Goal: Task Accomplishment & Management: Use online tool/utility

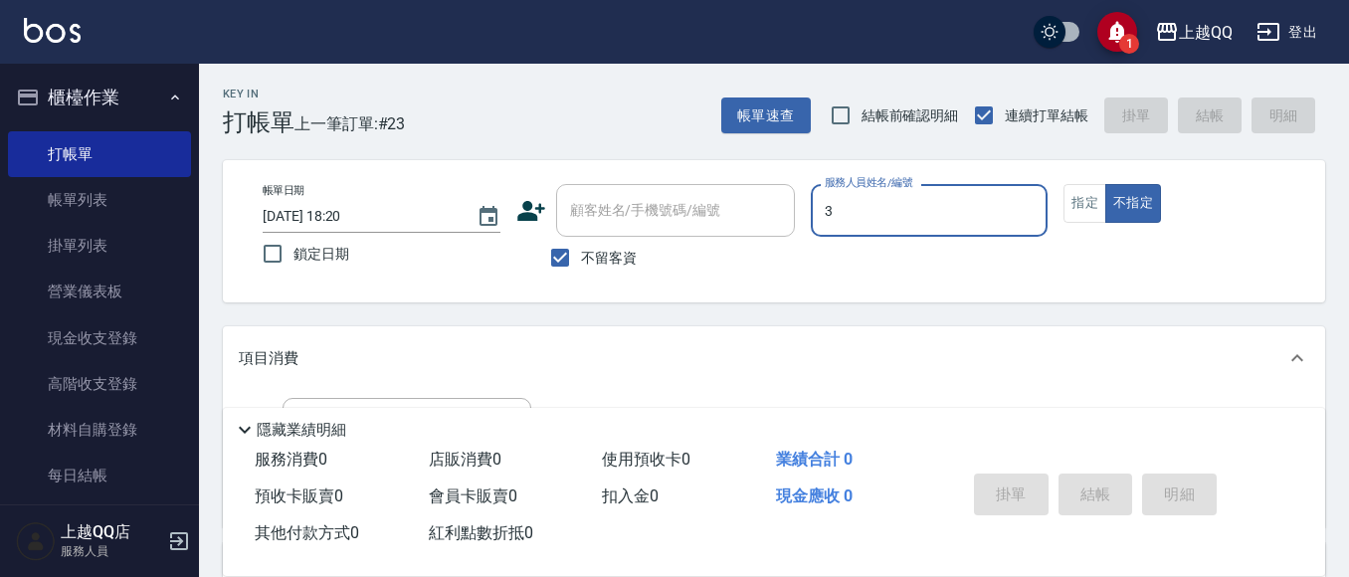
type input "3"
type button "false"
type input "佩怡-3"
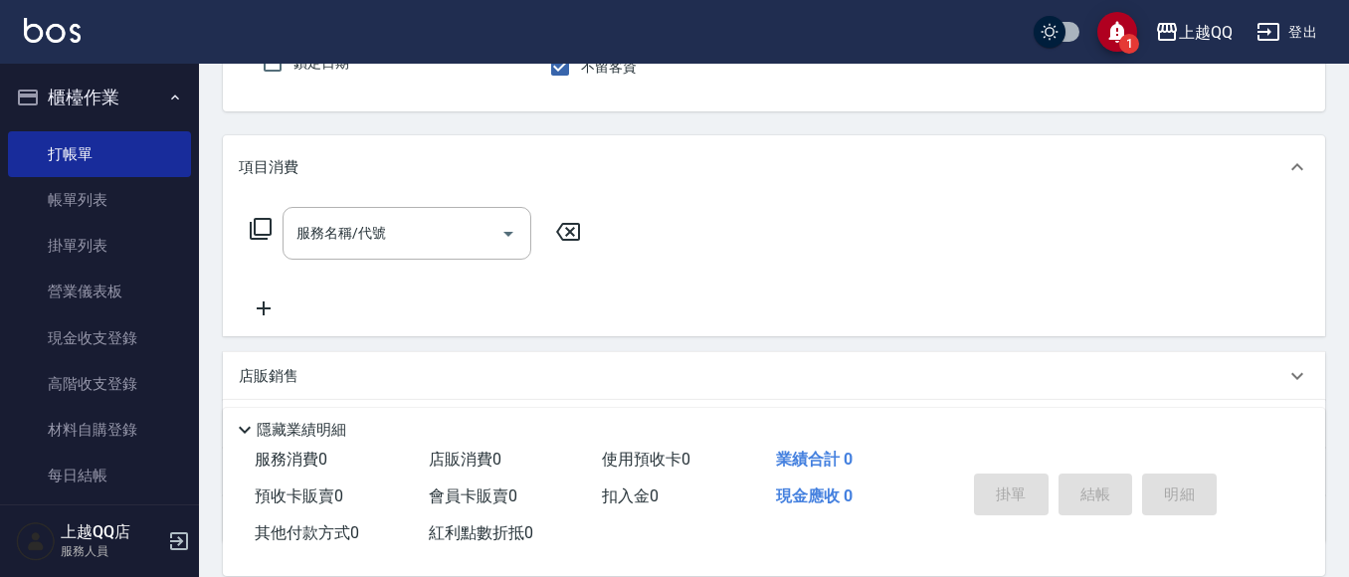
scroll to position [199, 0]
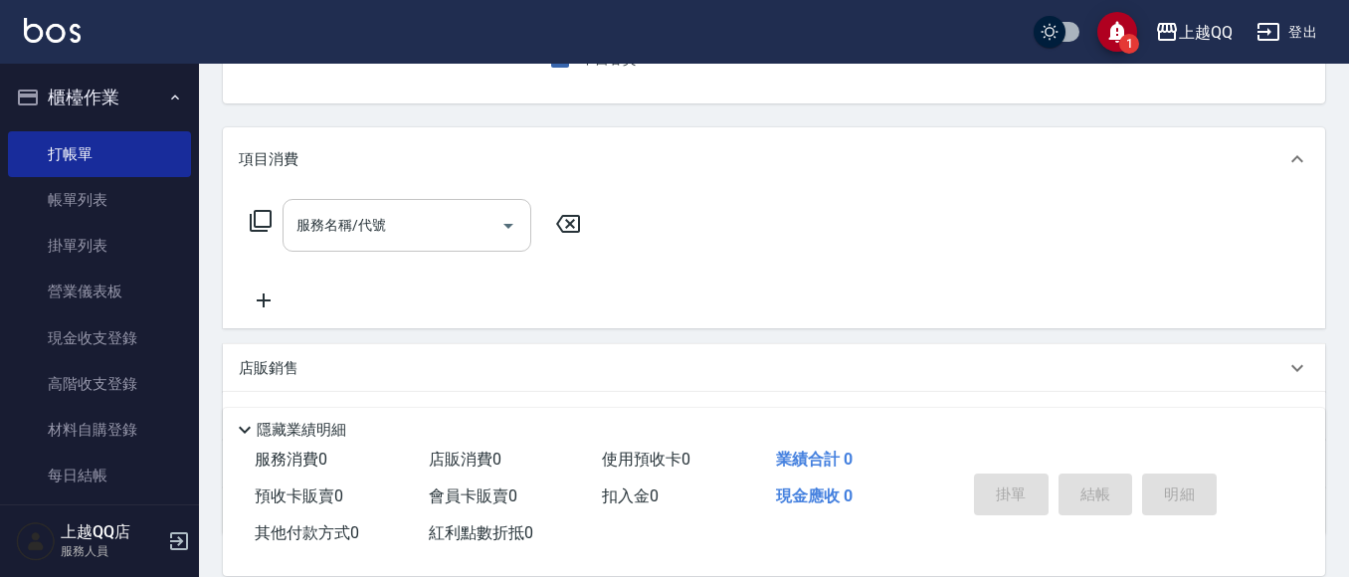
click at [368, 225] on div "服務名稱/代號 服務名稱/代號" at bounding box center [407, 225] width 249 height 53
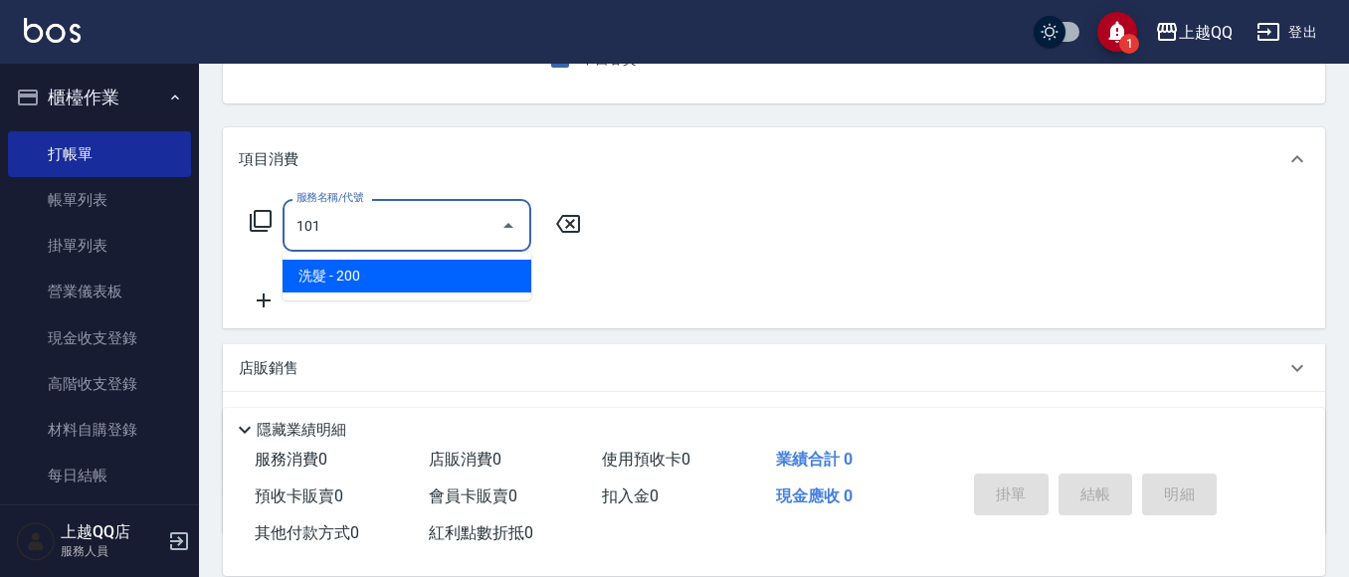
type input "洗髮(101)"
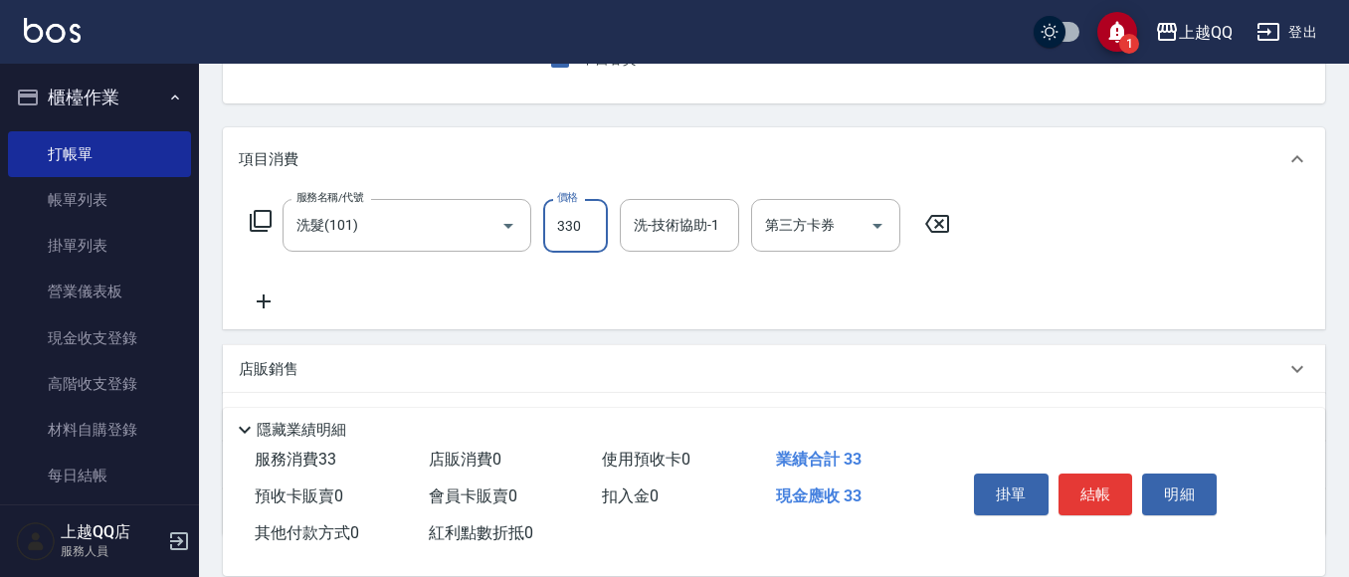
type input "330"
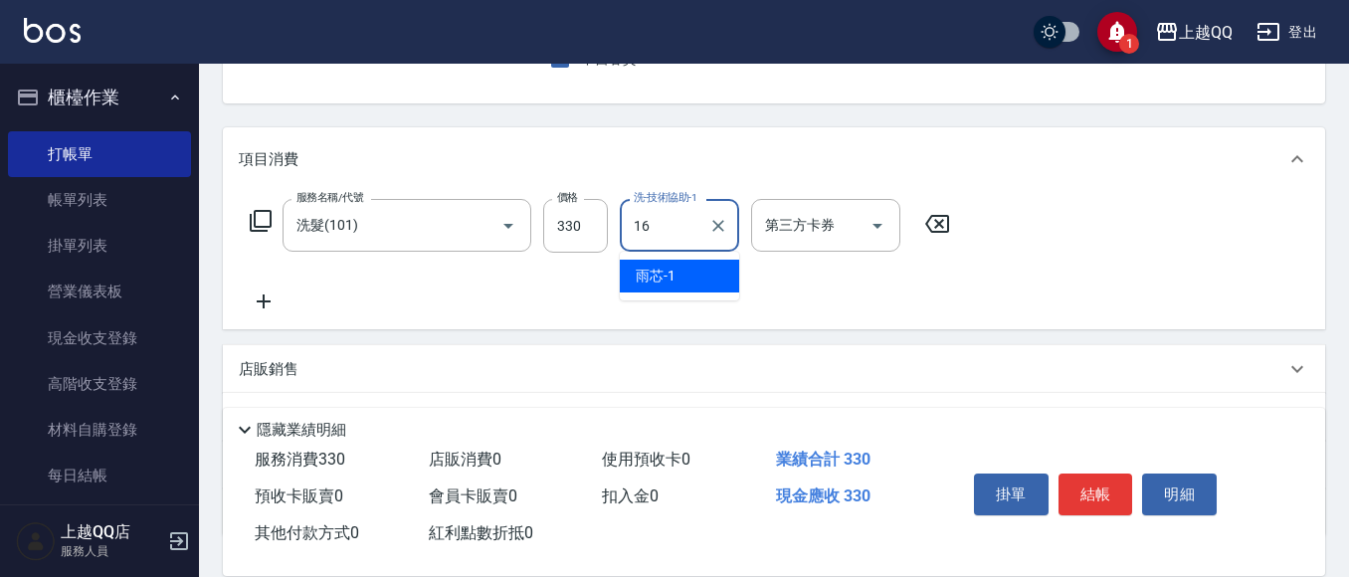
type input "[PERSON_NAME]-16"
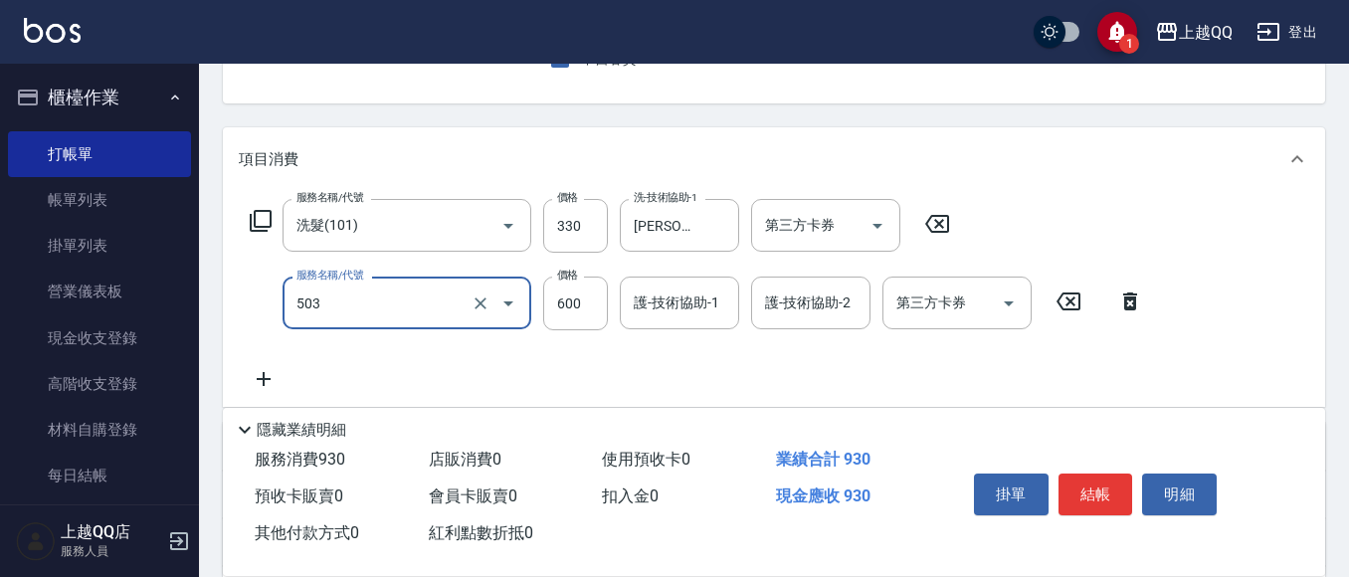
type input "小麥蛋白護髮(503)"
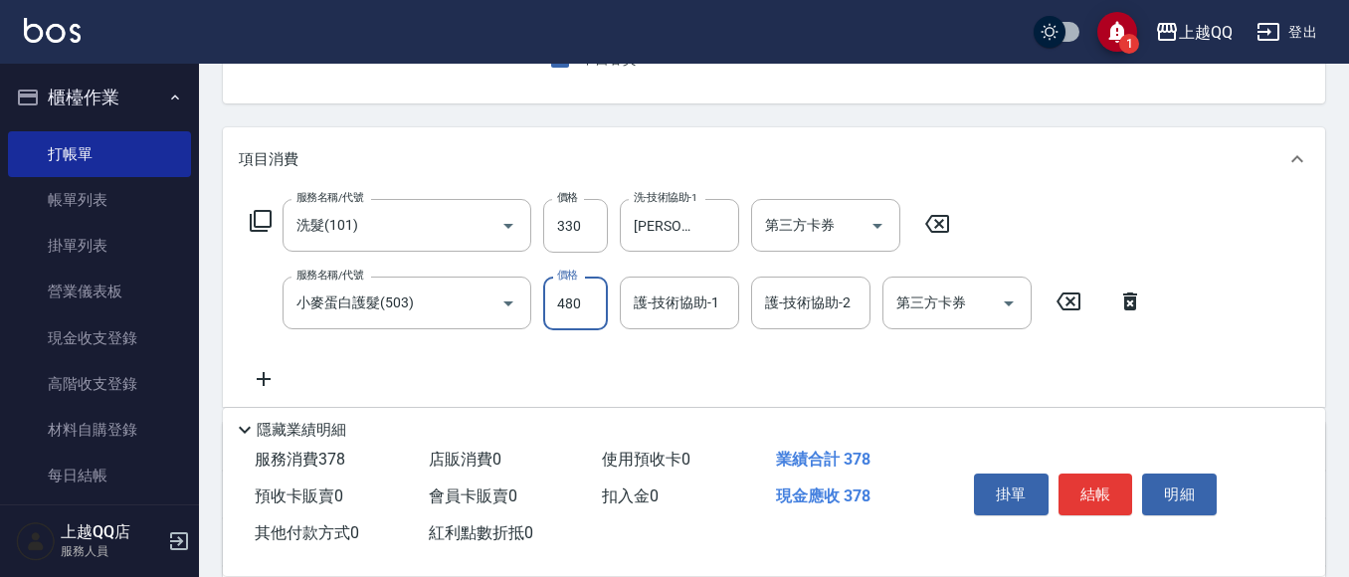
type input "480"
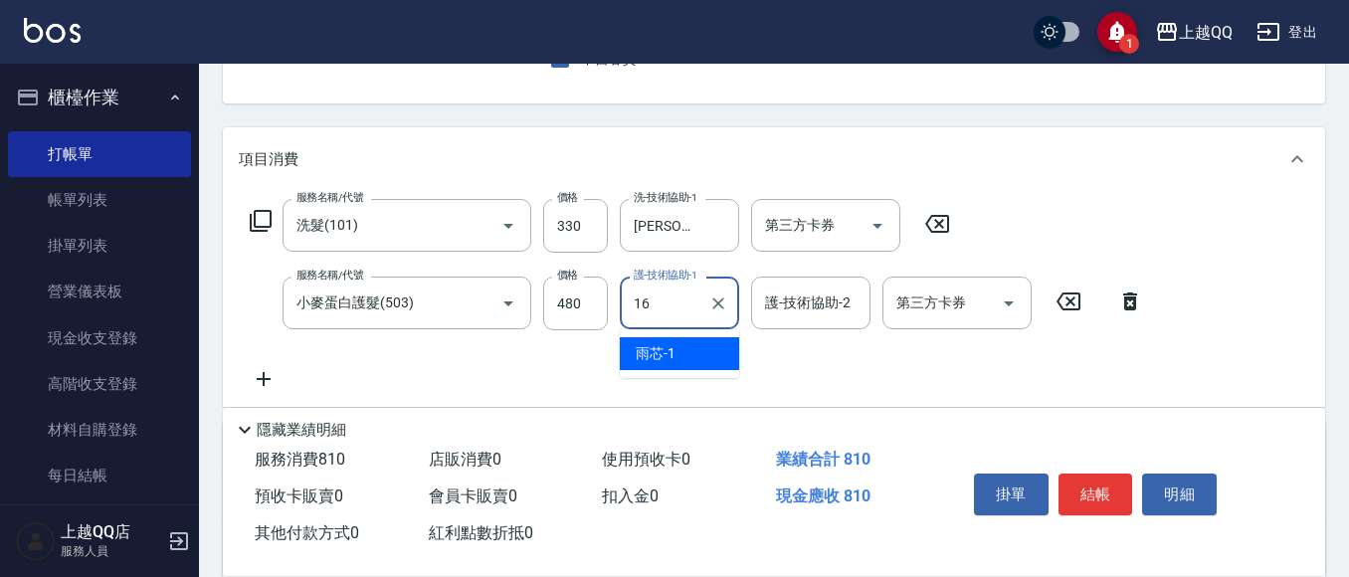
type input "[PERSON_NAME]-16"
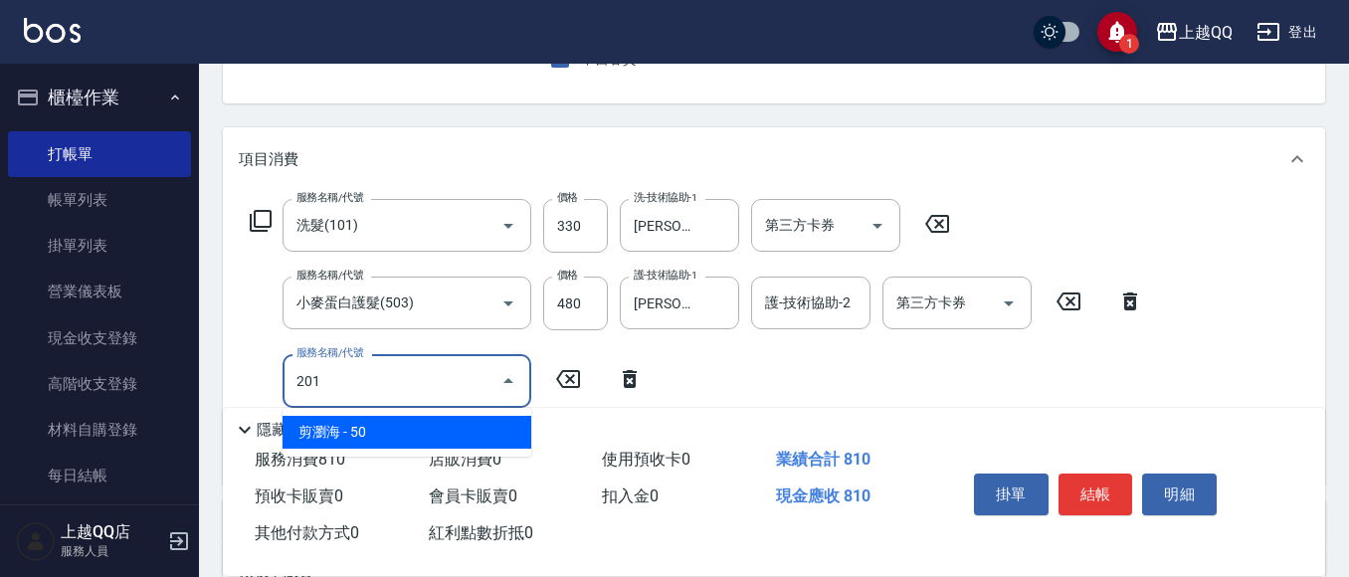
type input "剪瀏海(201)"
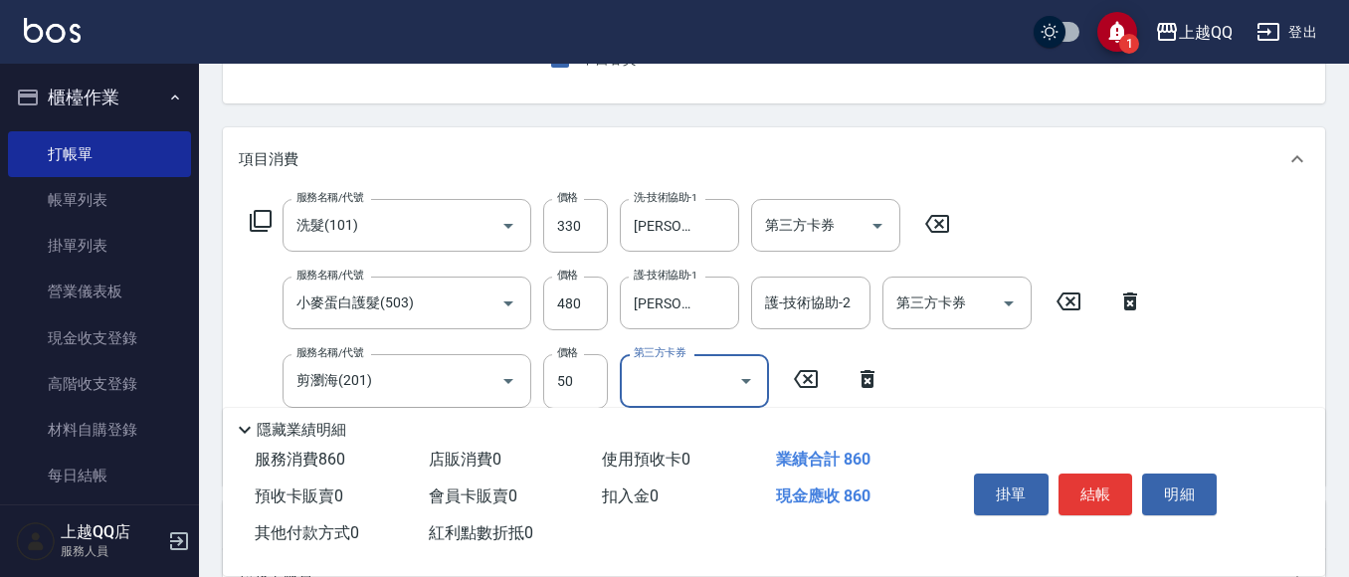
drag, startPoint x: 1096, startPoint y: 486, endPoint x: 1088, endPoint y: 501, distance: 16.9
click at [1098, 486] on button "結帳" at bounding box center [1096, 495] width 75 height 42
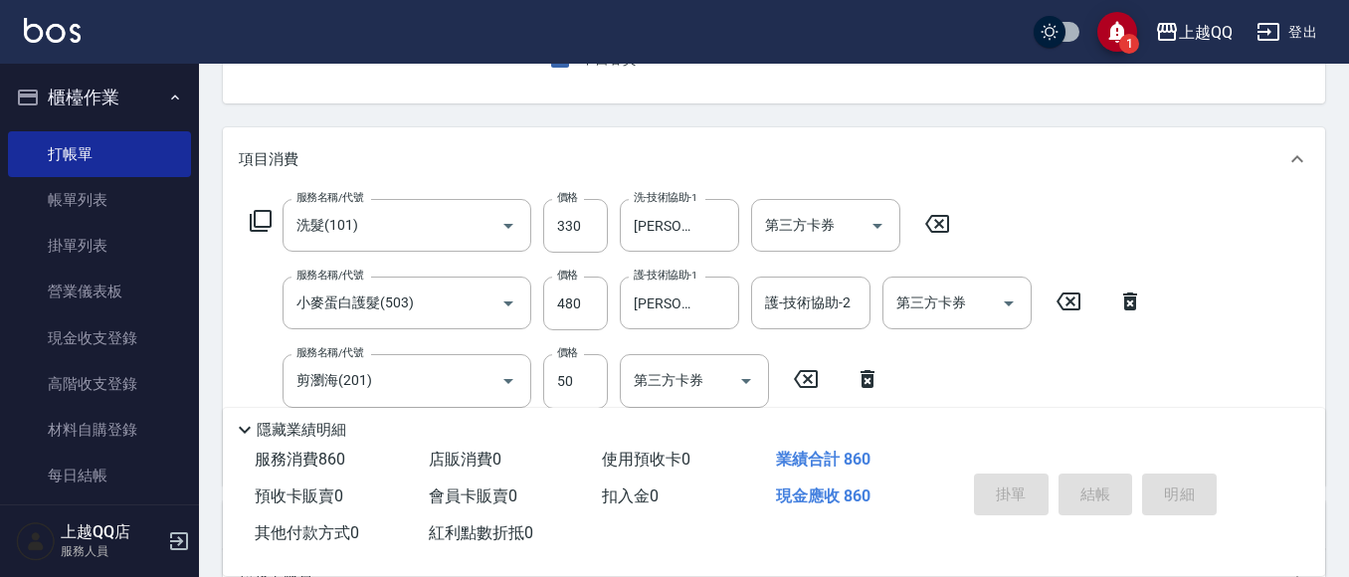
type input "[DATE] 18:55"
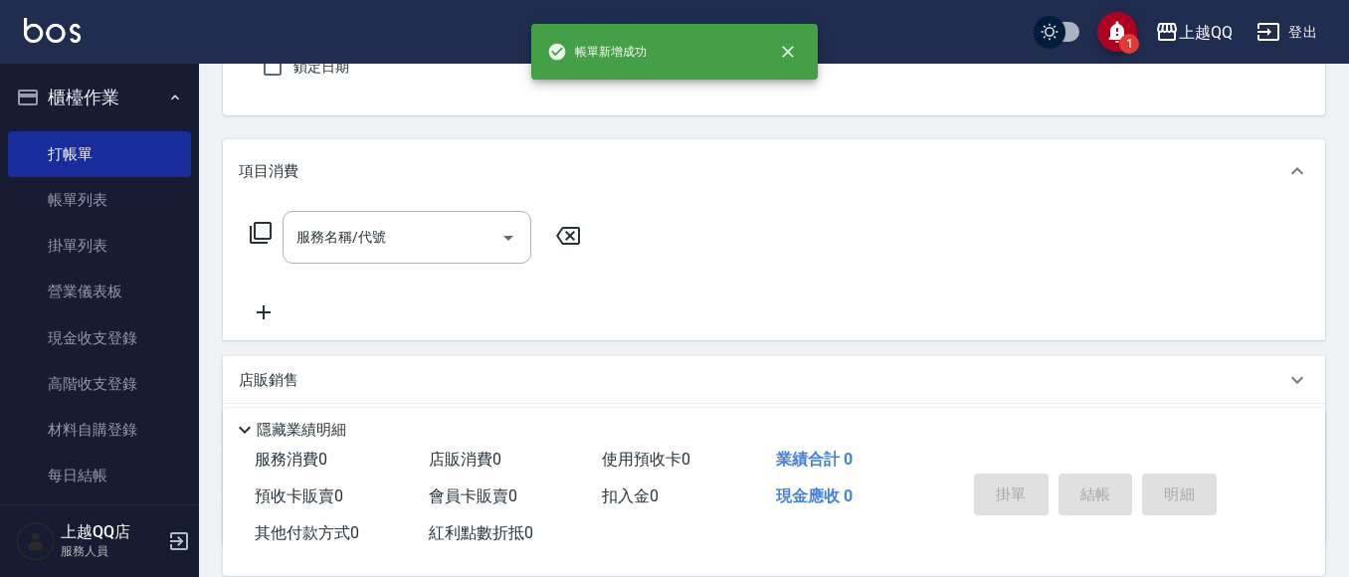
scroll to position [0, 0]
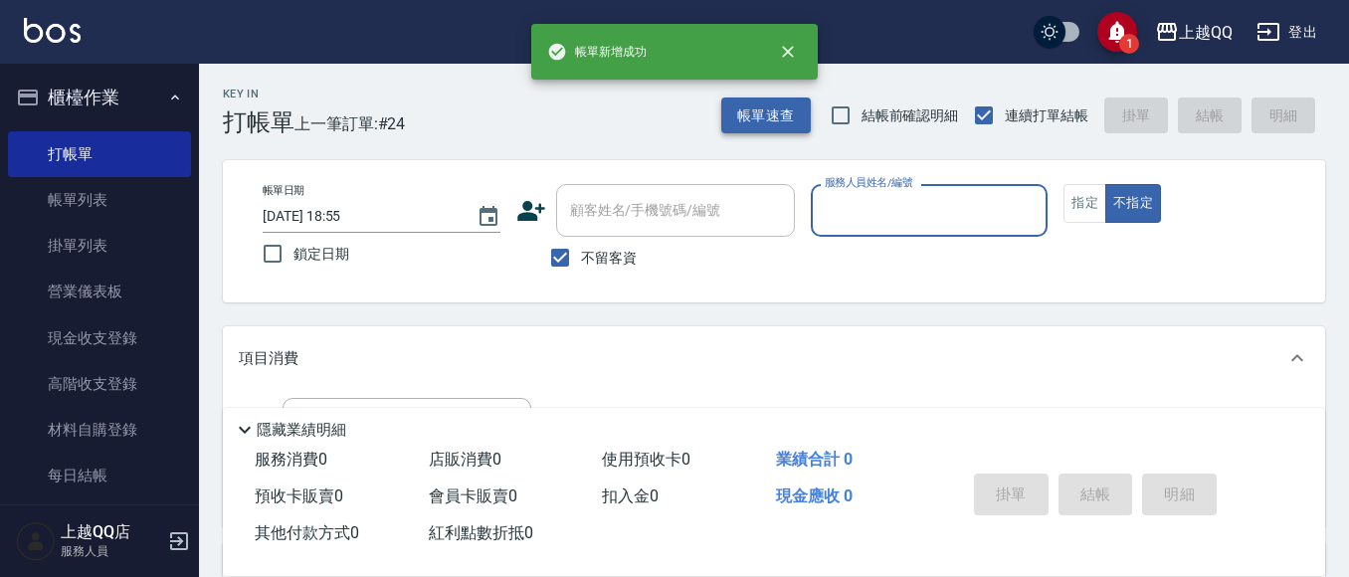
click at [754, 111] on button "帳單速查" at bounding box center [766, 116] width 90 height 37
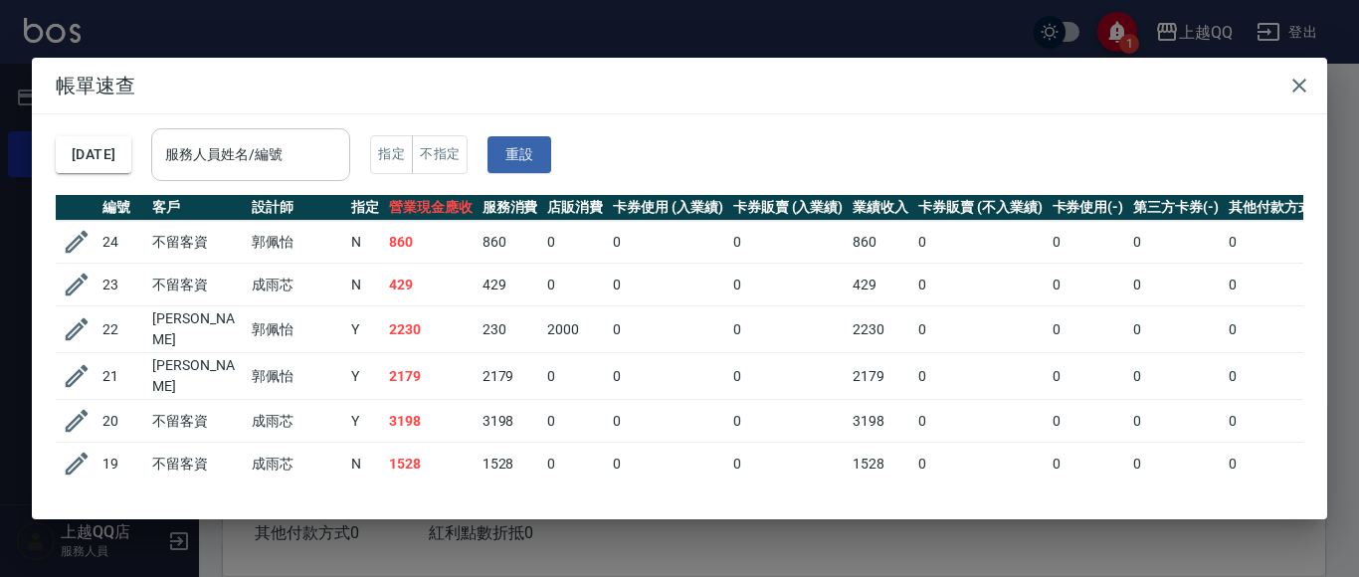
click at [264, 158] on input "服務人員姓名/編號" at bounding box center [250, 154] width 181 height 35
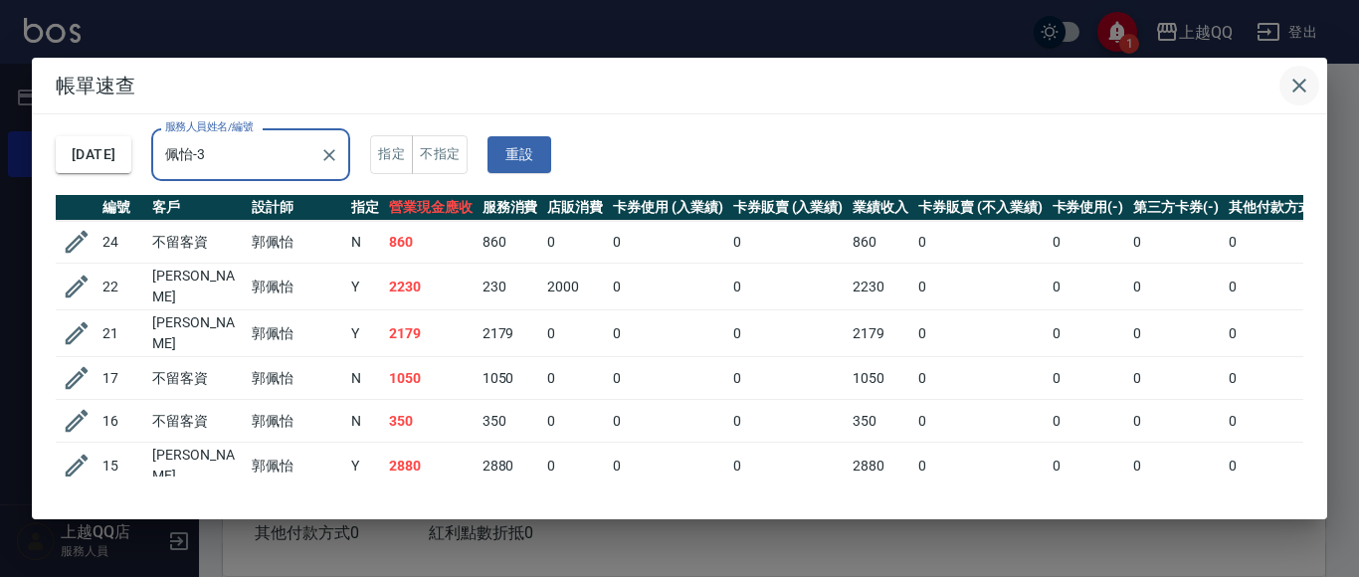
type input "佩怡-3"
click at [1297, 82] on icon "button" at bounding box center [1300, 86] width 14 height 14
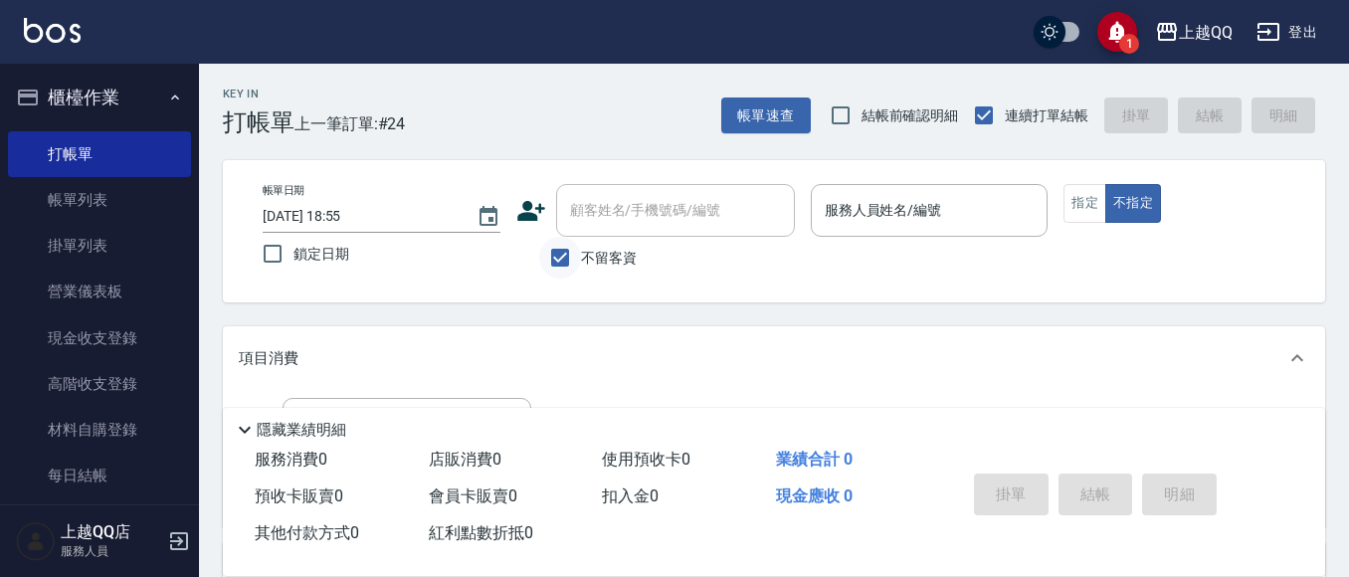
click at [563, 265] on input "不留客資" at bounding box center [560, 258] width 42 height 42
checkbox input "false"
click at [603, 215] on div "顧客姓名/手機號碼/編號 顧客姓名/手機號碼/編號" at bounding box center [675, 210] width 239 height 53
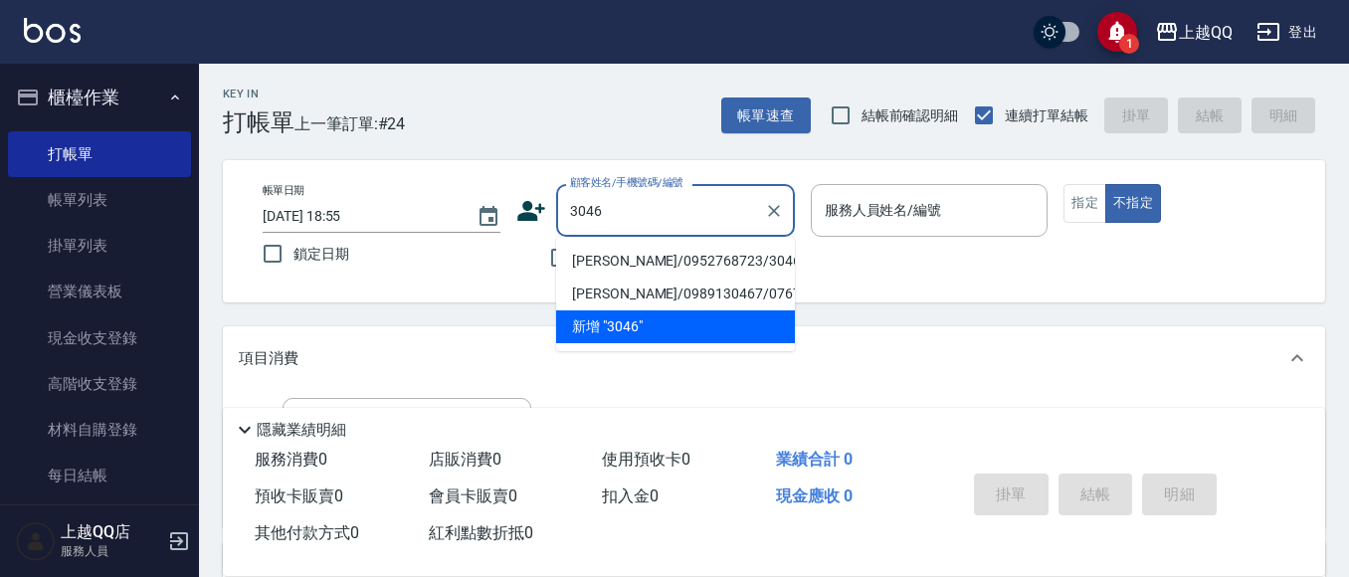
type input "[PERSON_NAME]/0952768723/3046"
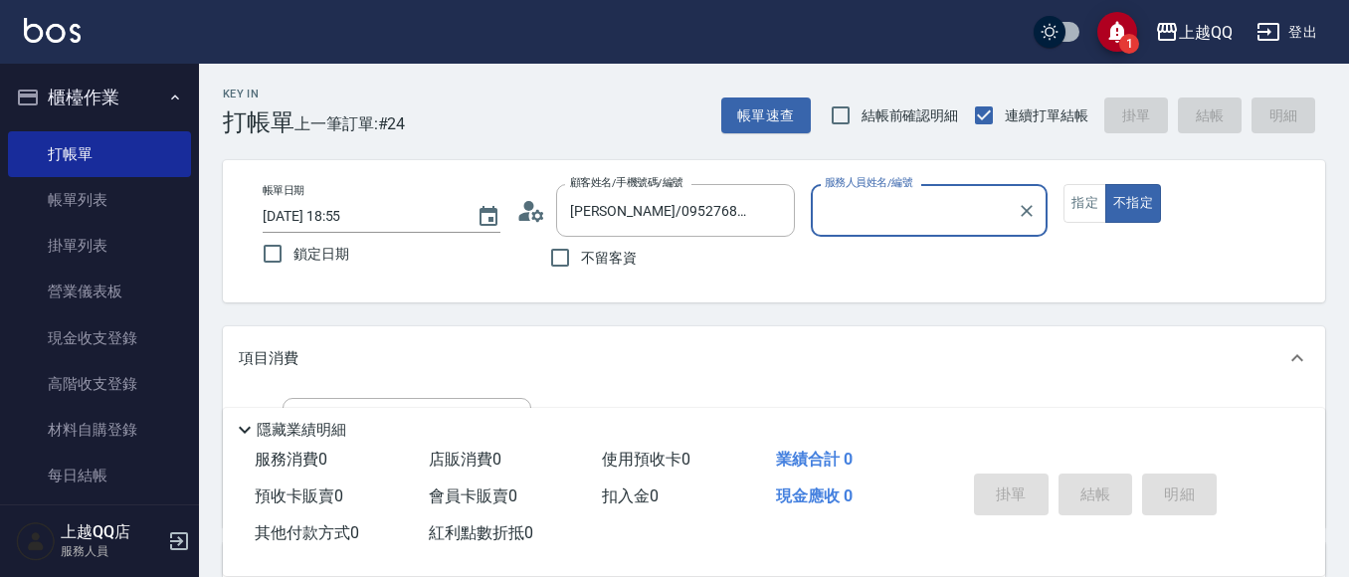
type input "佩怡-3"
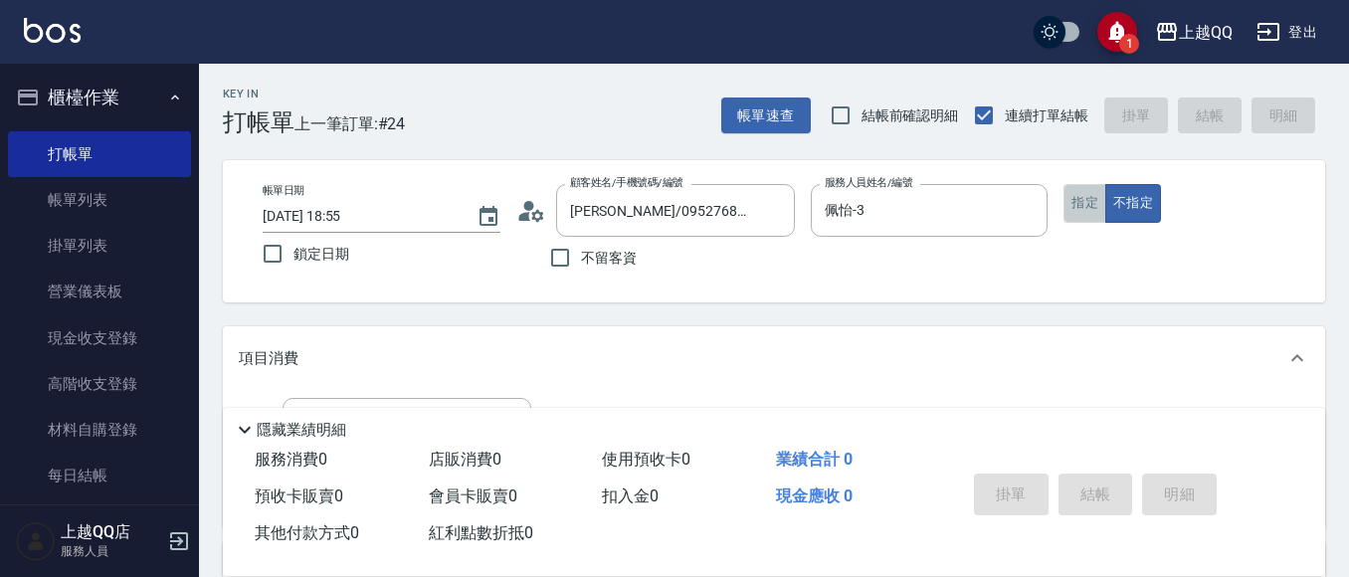
click at [1072, 217] on button "指定" at bounding box center [1085, 203] width 43 height 39
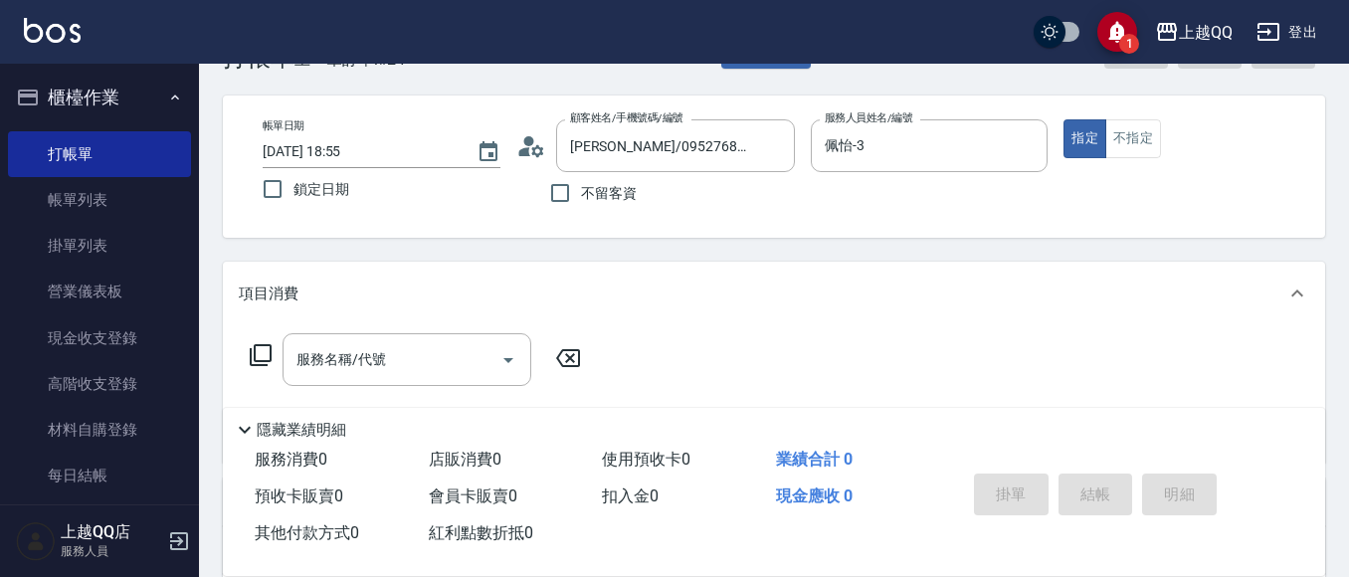
scroll to position [100, 0]
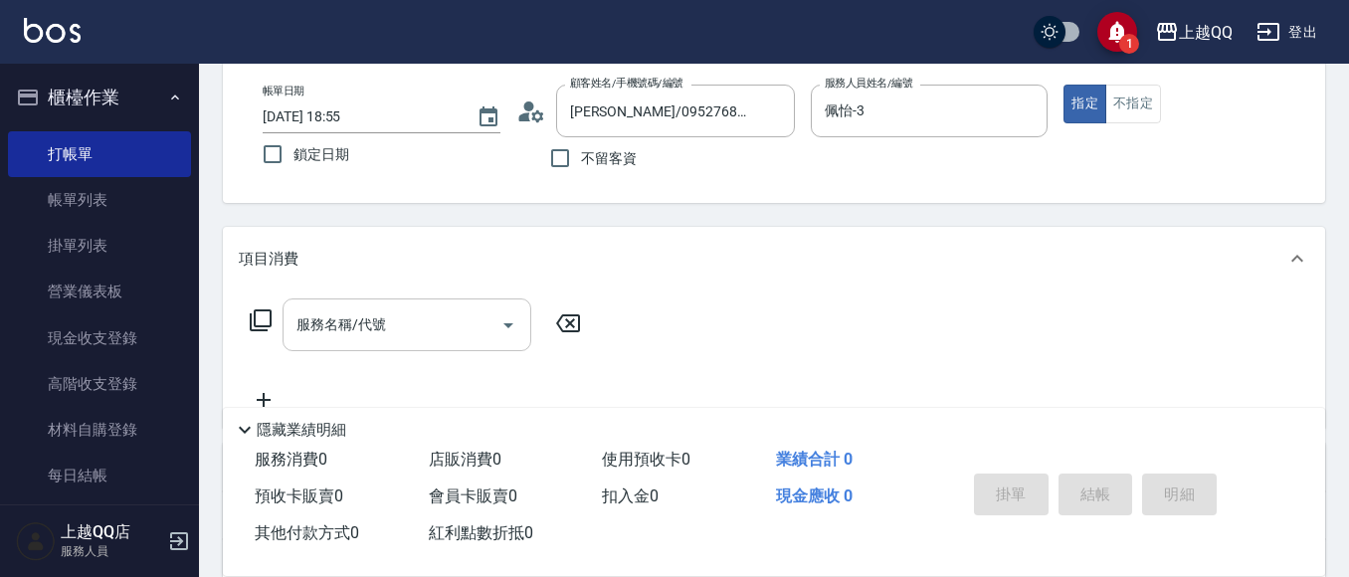
click at [432, 315] on input "服務名稱/代號" at bounding box center [392, 324] width 201 height 35
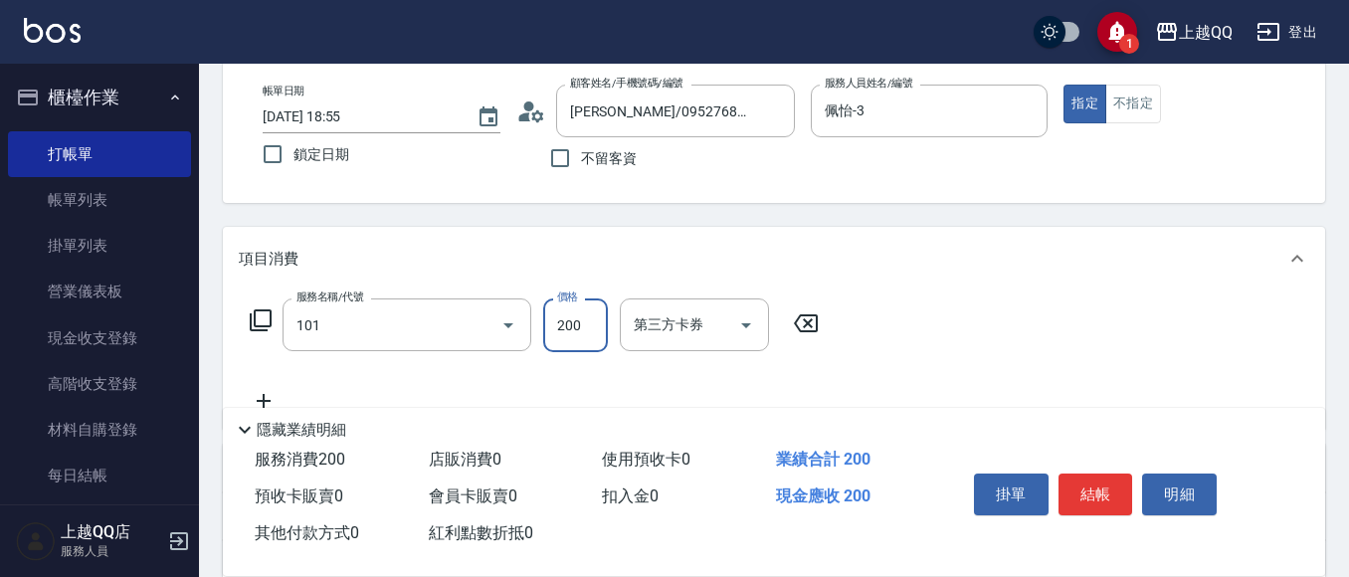
type input "洗髮(101)"
type input "250"
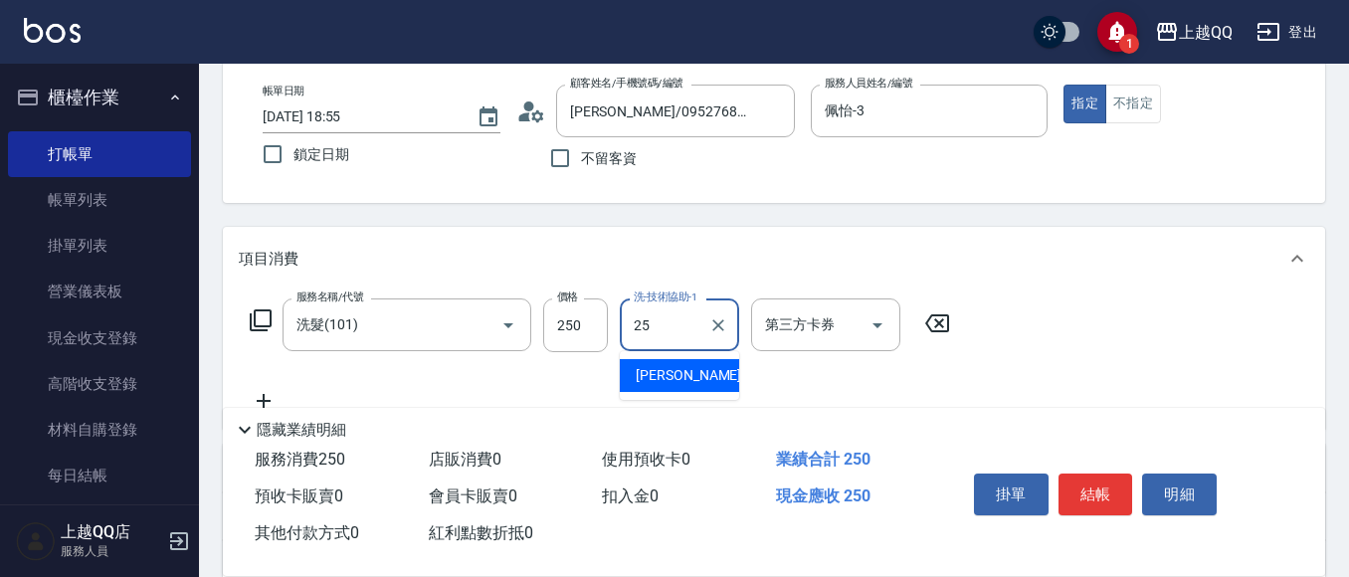
type input "[PERSON_NAME]-25"
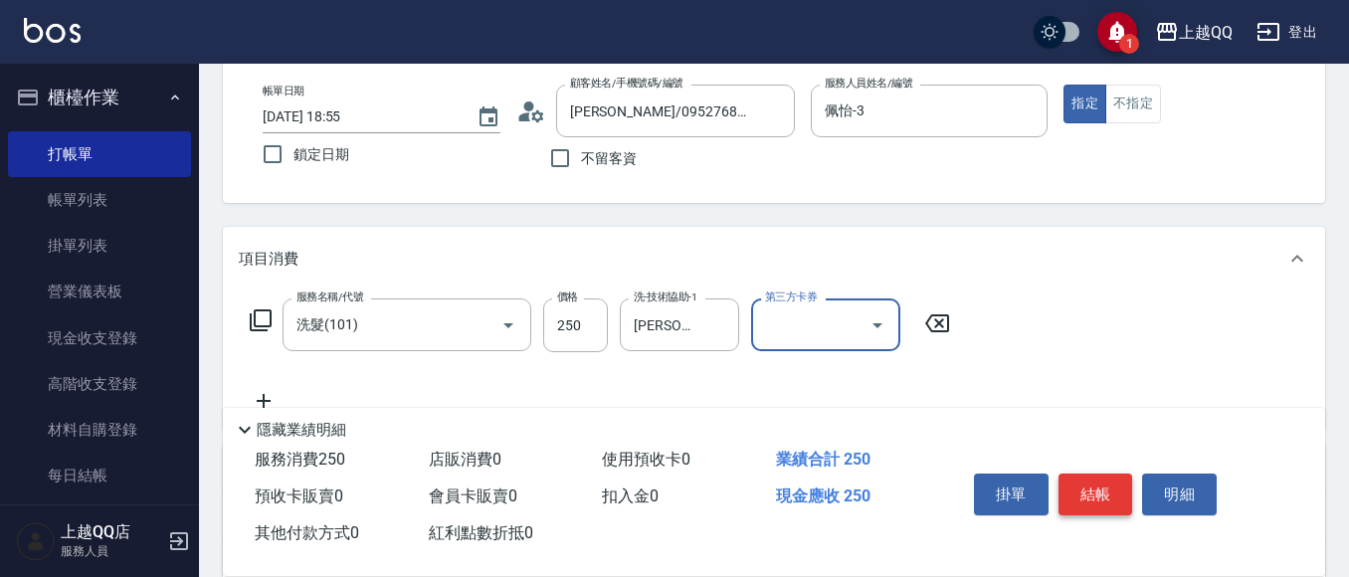
click at [1100, 479] on button "結帳" at bounding box center [1096, 495] width 75 height 42
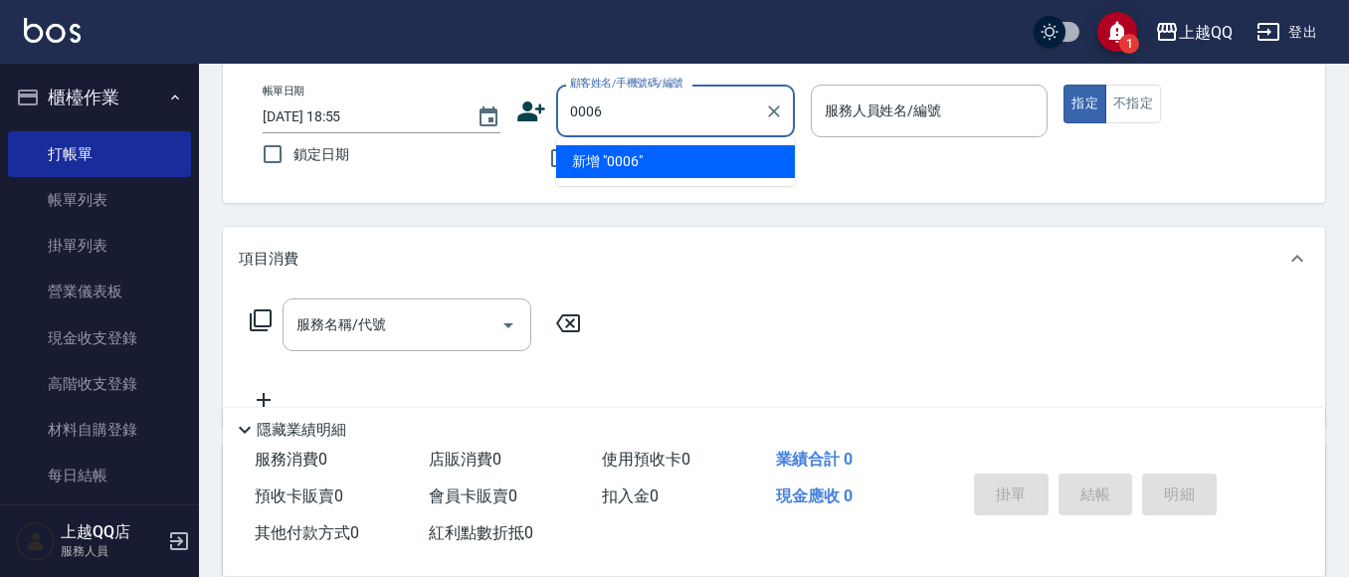
type input "0006"
click at [1064, 85] on button "指定" at bounding box center [1085, 104] width 43 height 39
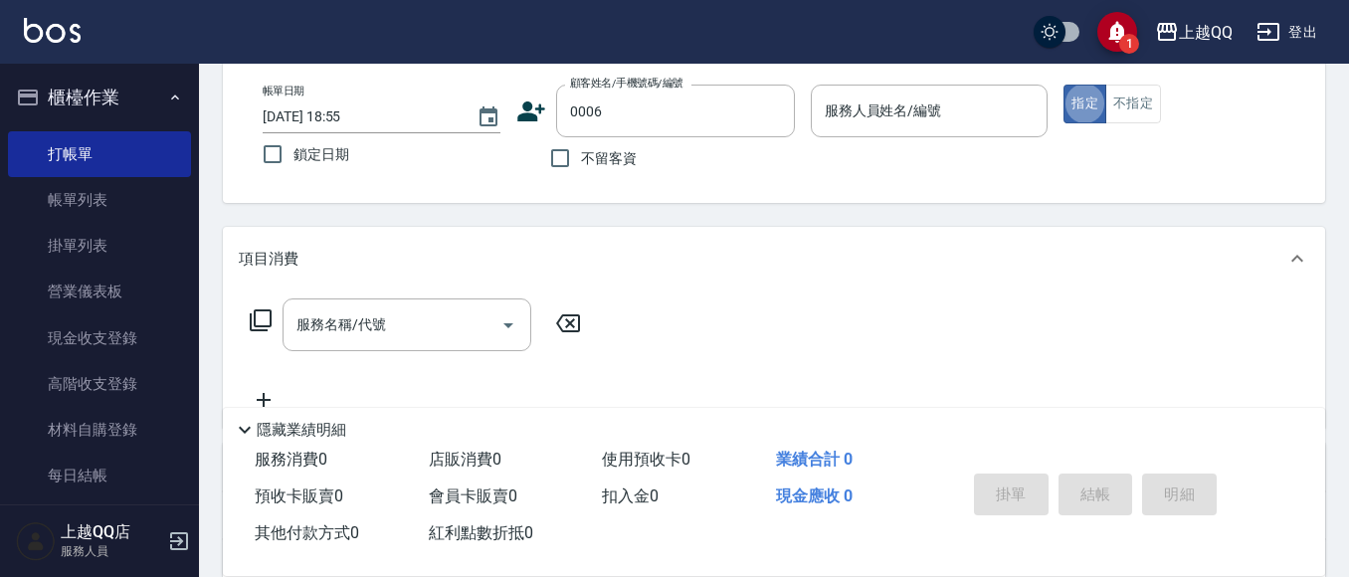
type button "true"
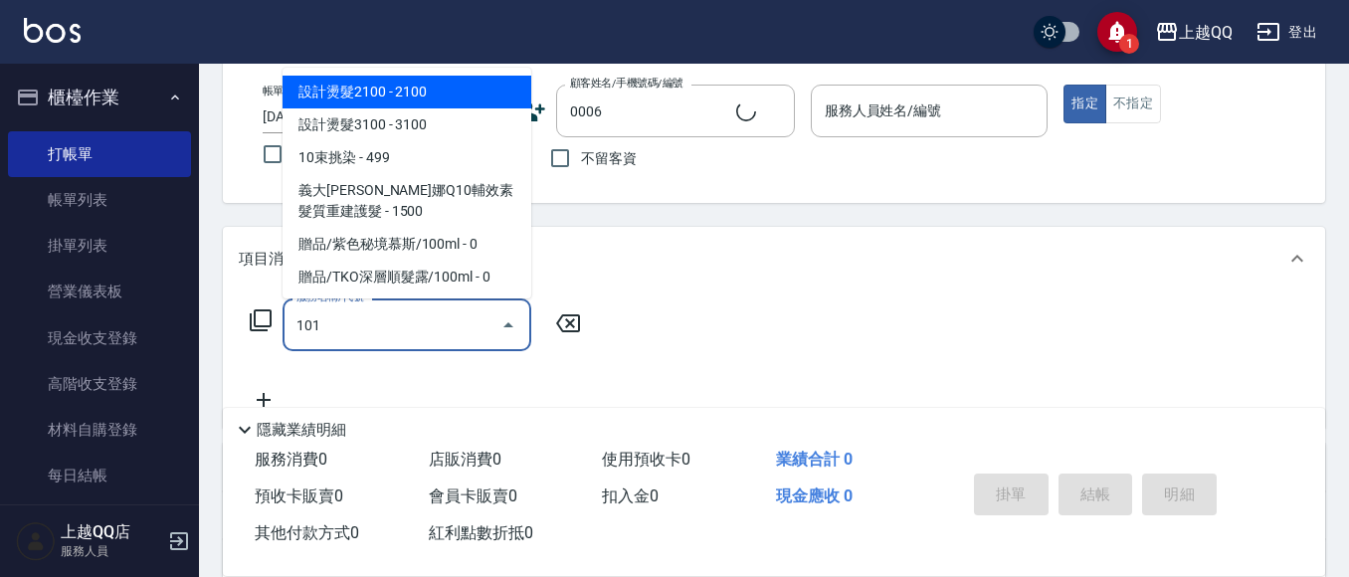
type input "101"
type input "[PERSON_NAME]/0935695722/0006"
type input "洗髮(101)"
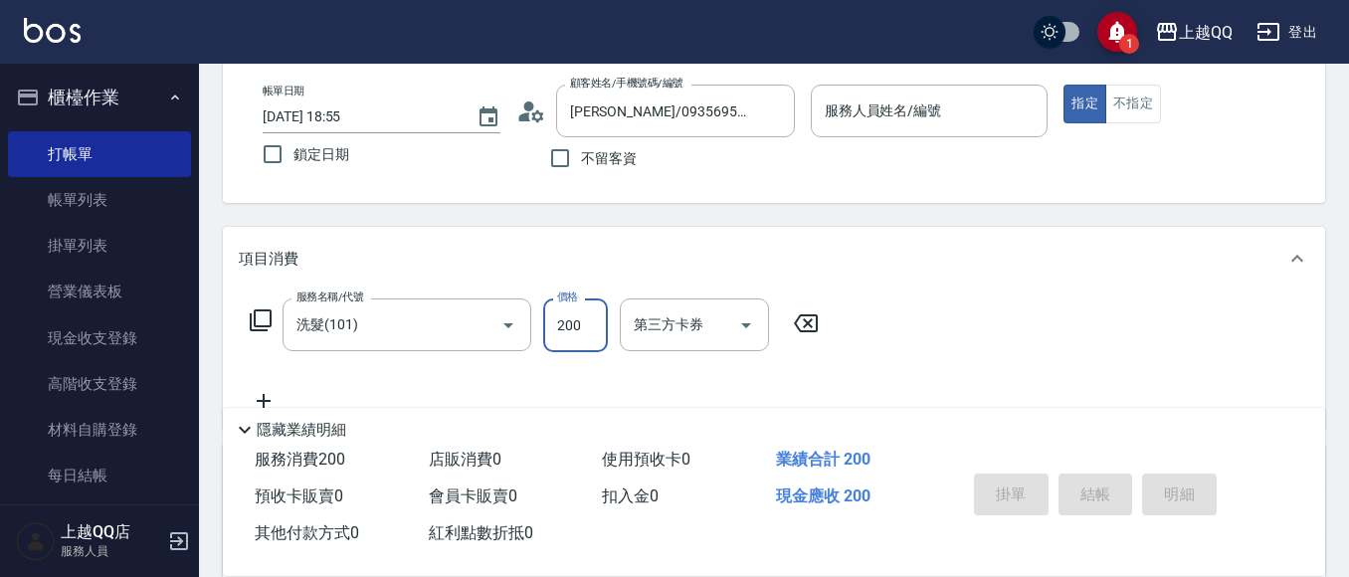
type input "佩怡-3"
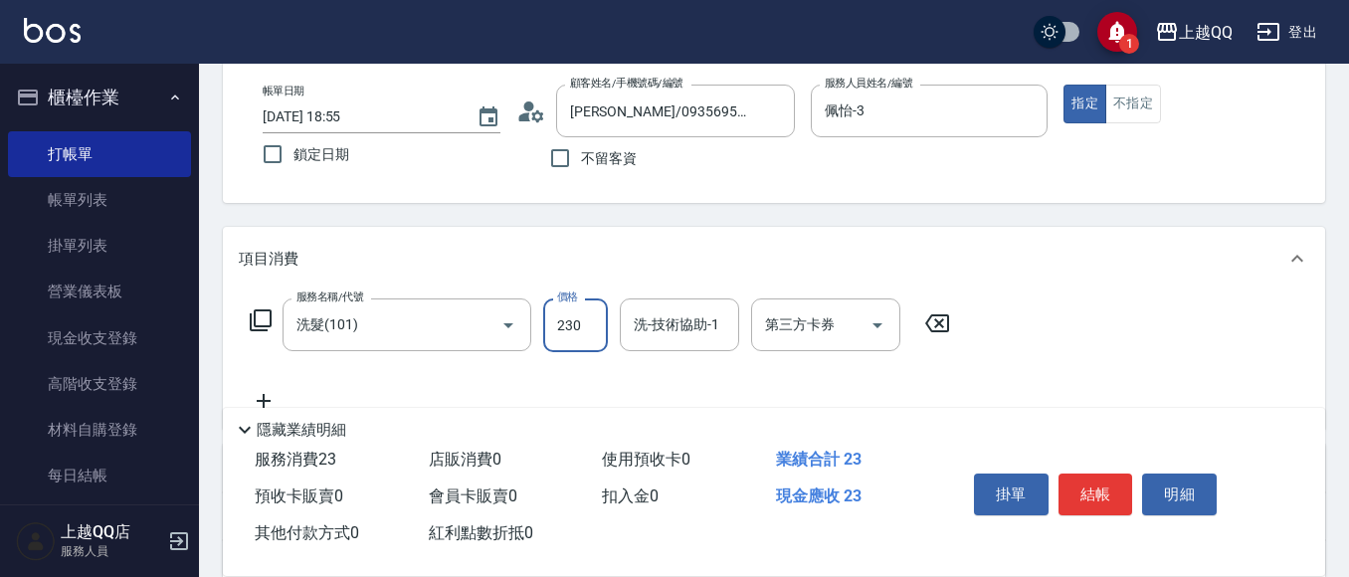
type input "230"
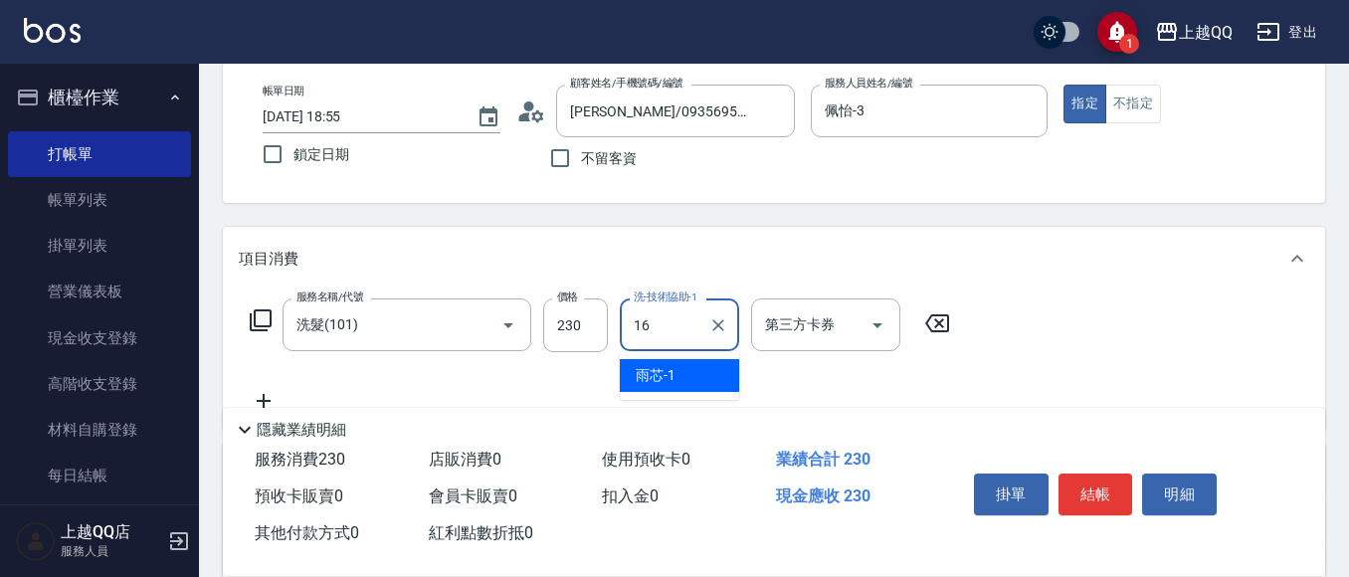
type input "[PERSON_NAME]-16"
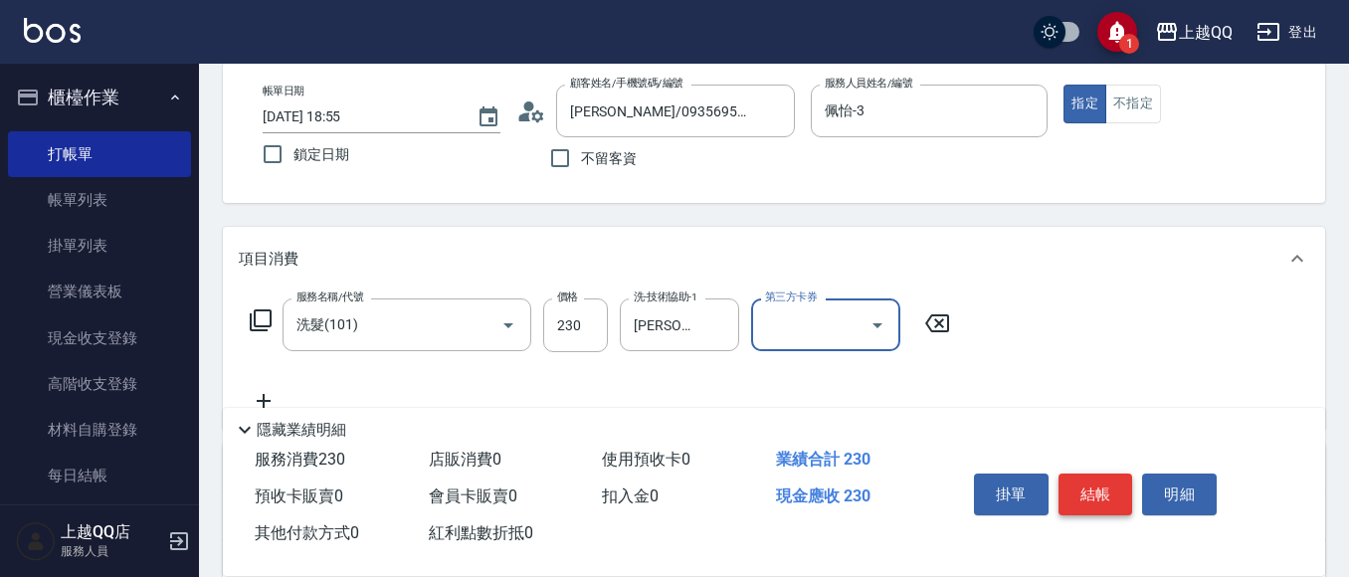
click at [1114, 487] on button "結帳" at bounding box center [1096, 495] width 75 height 42
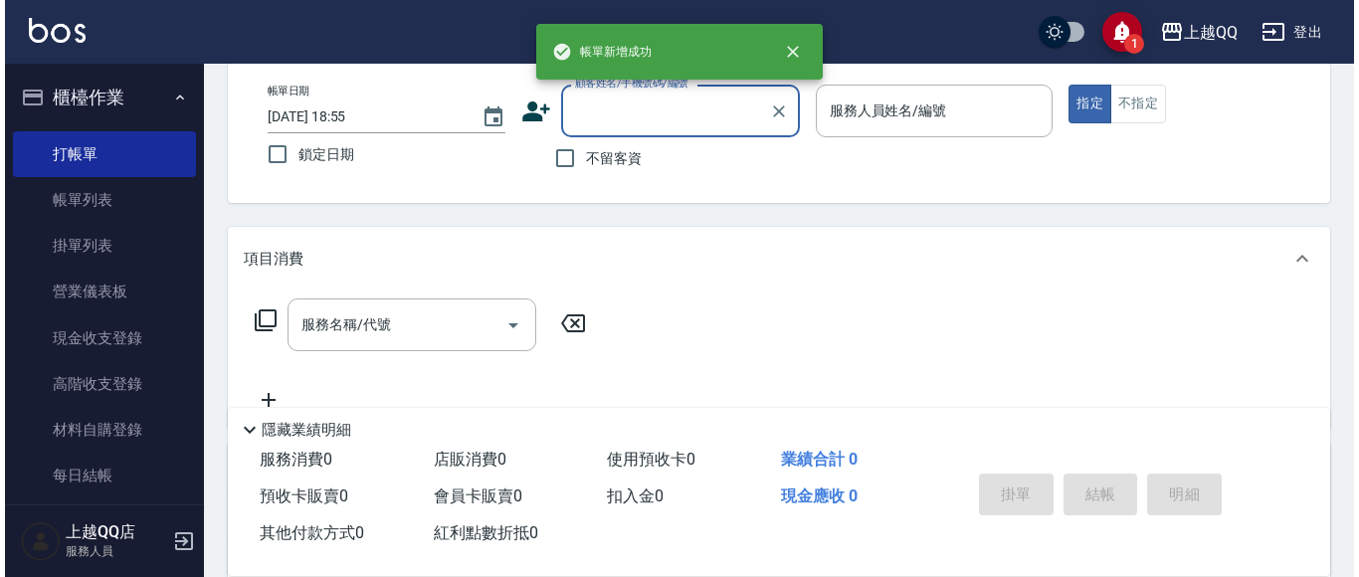
scroll to position [0, 0]
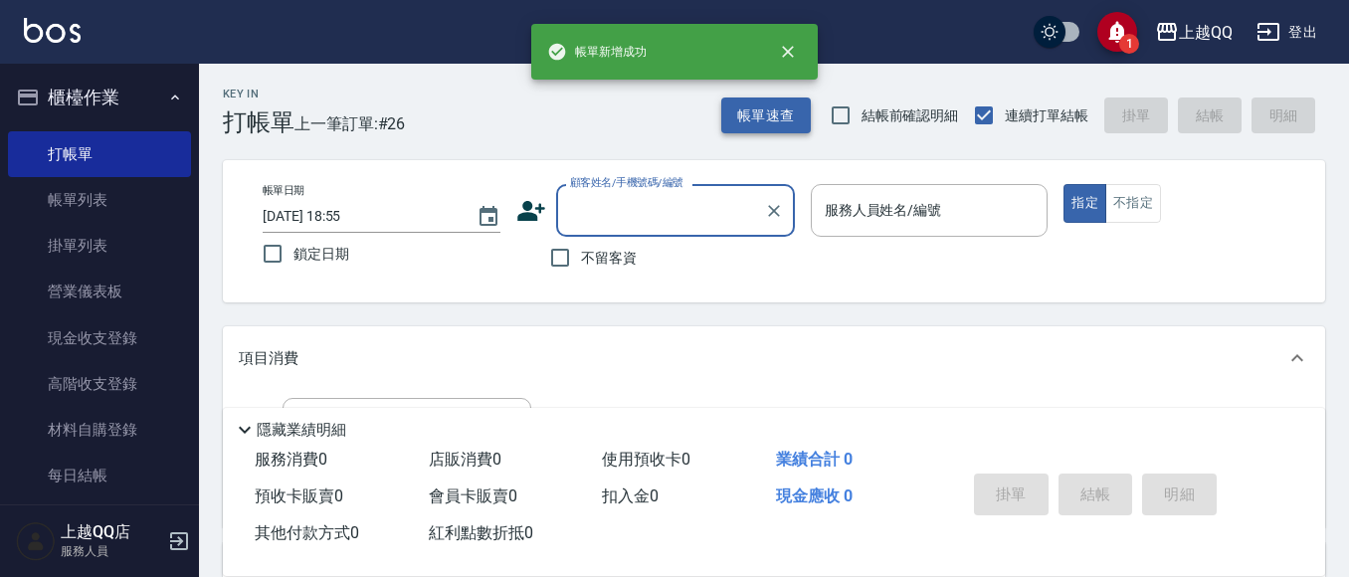
click at [734, 112] on button "帳單速查" at bounding box center [766, 116] width 90 height 37
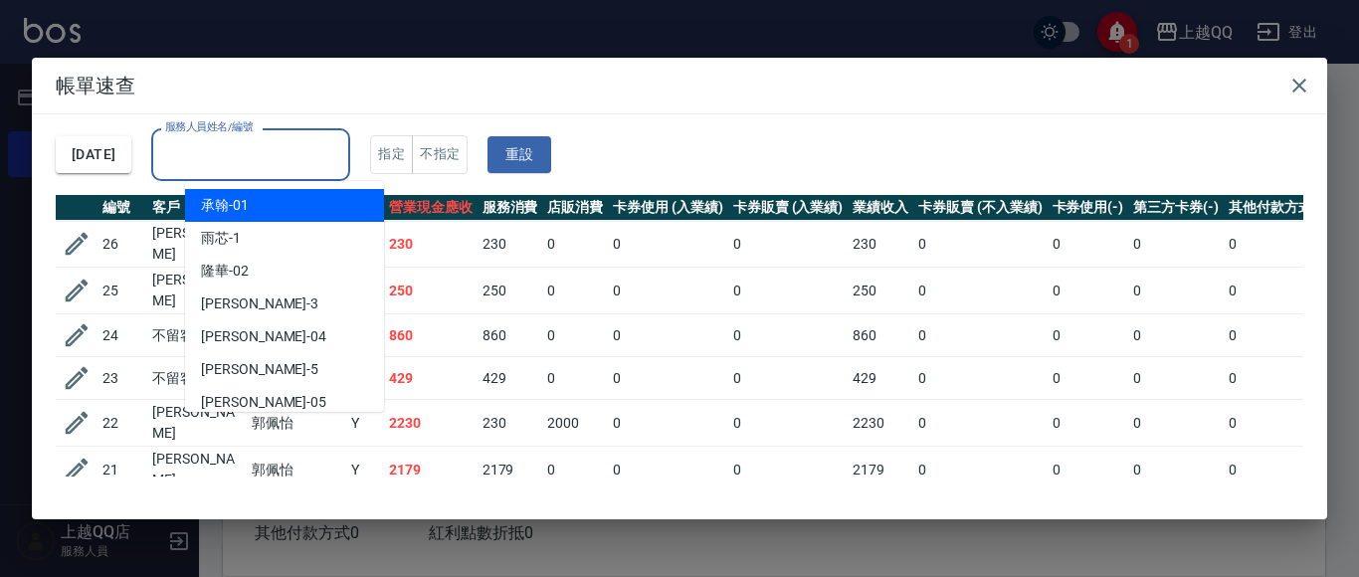
click at [264, 154] on input "服務人員姓名/編號" at bounding box center [250, 154] width 181 height 35
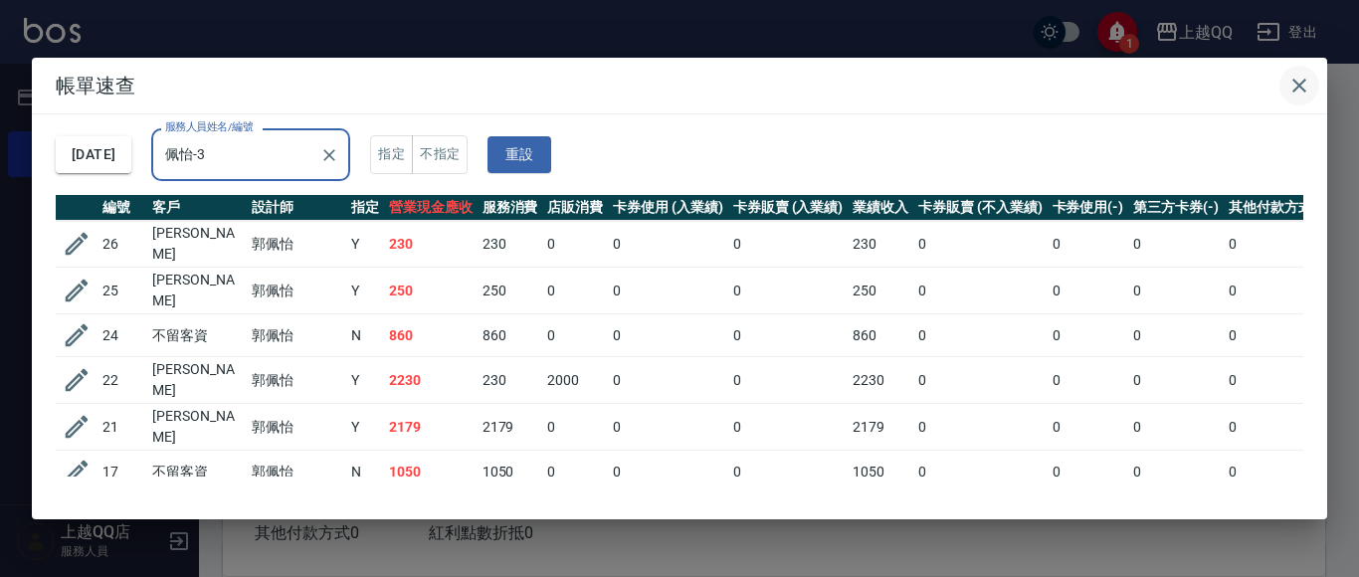
type input "佩怡-3"
click at [1296, 79] on icon "button" at bounding box center [1300, 86] width 24 height 24
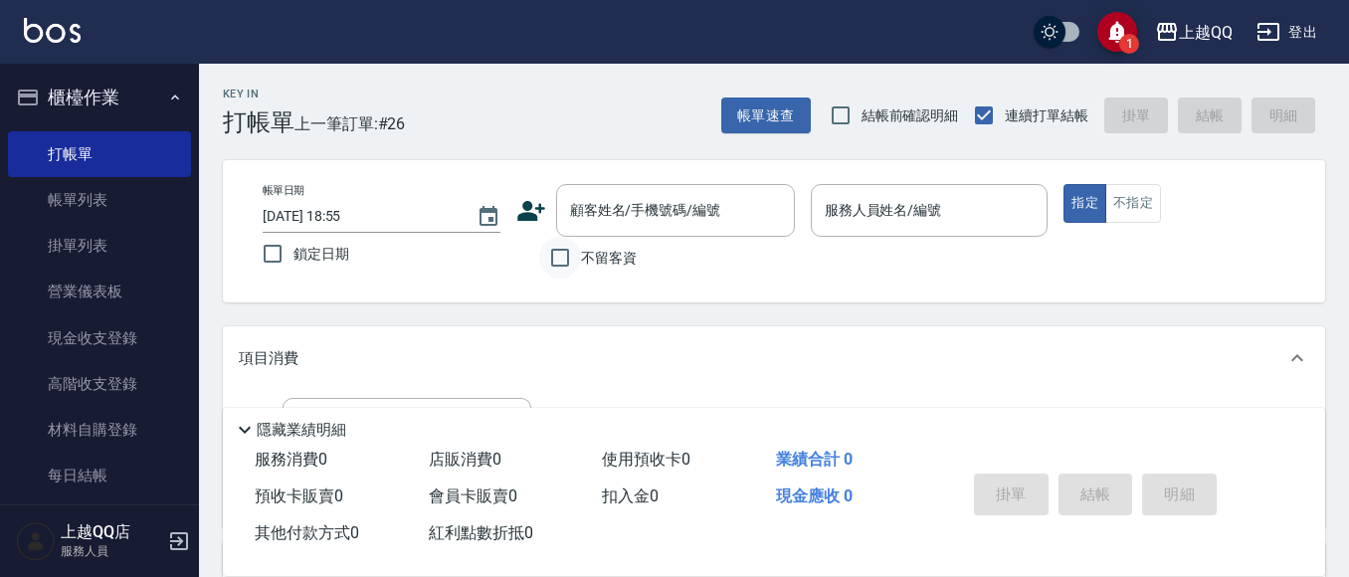
click at [552, 261] on input "不留客資" at bounding box center [560, 258] width 42 height 42
checkbox input "true"
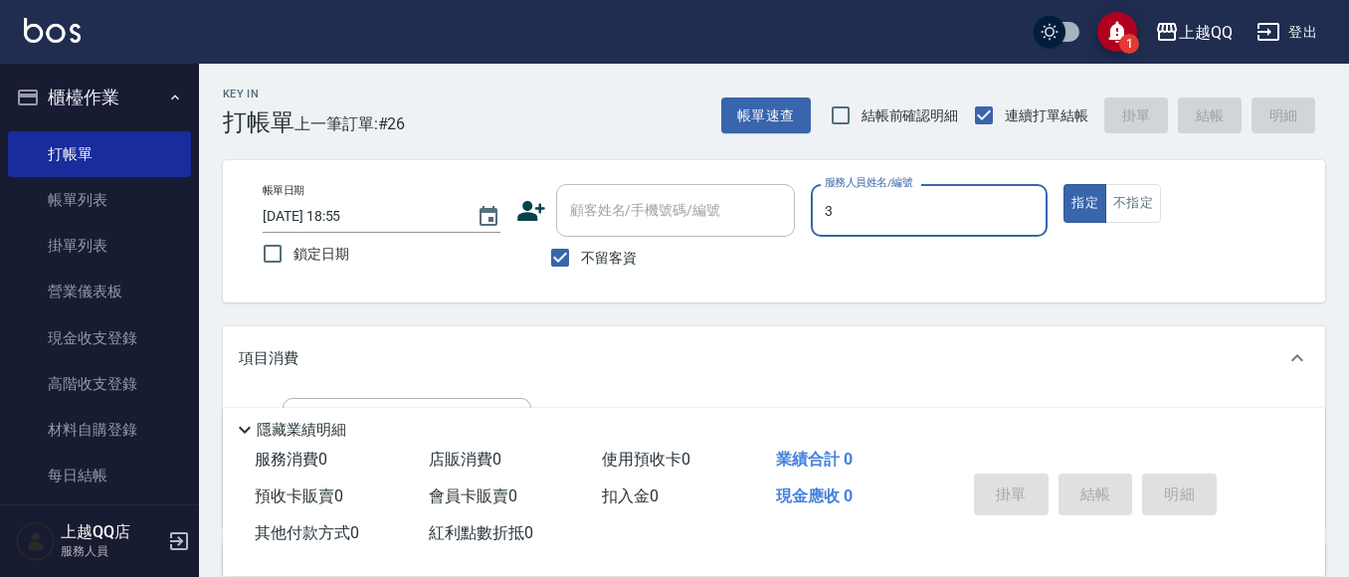
type input "佩怡-3"
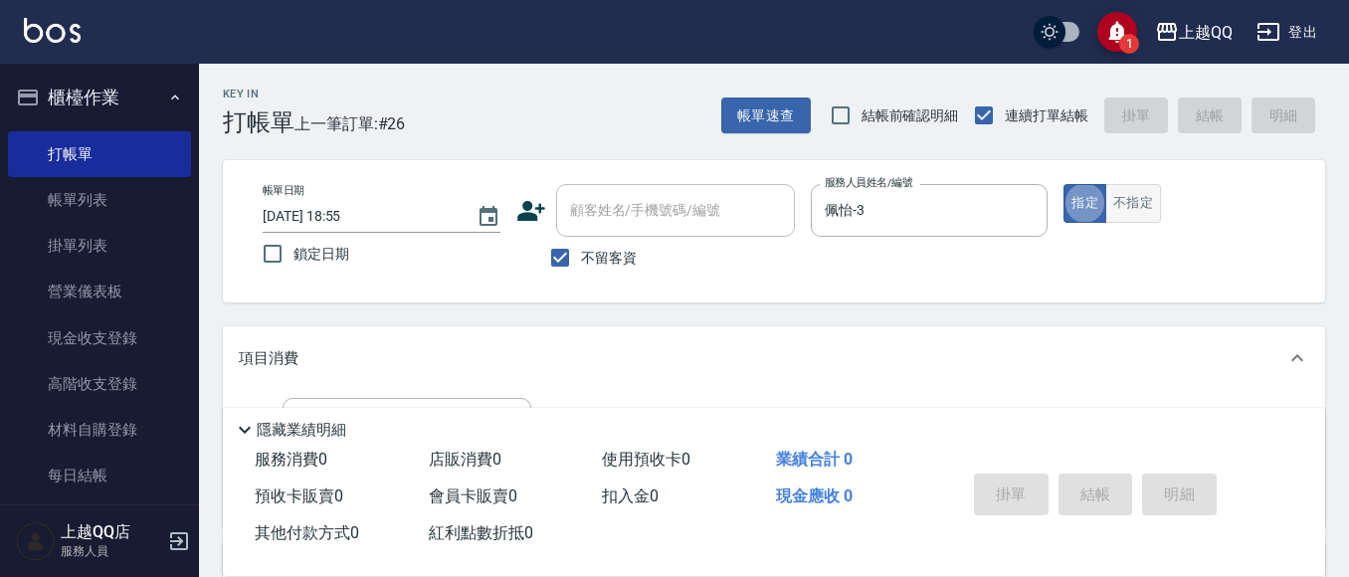
click at [1153, 222] on button "不指定" at bounding box center [1134, 203] width 56 height 39
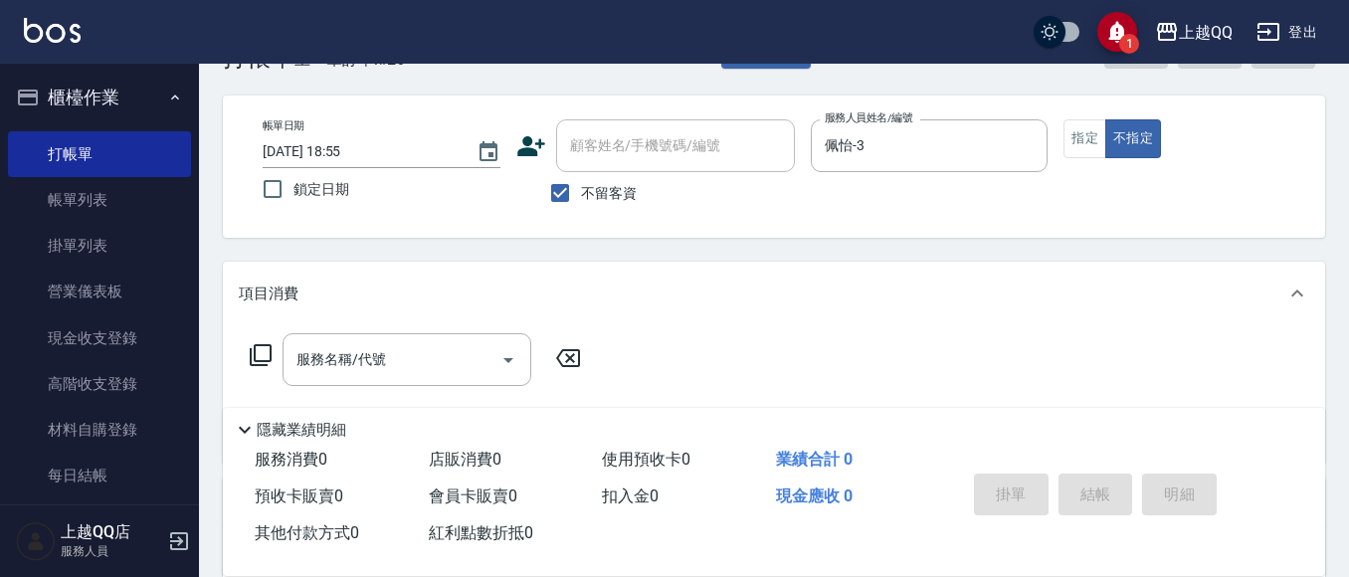
scroll to position [100, 0]
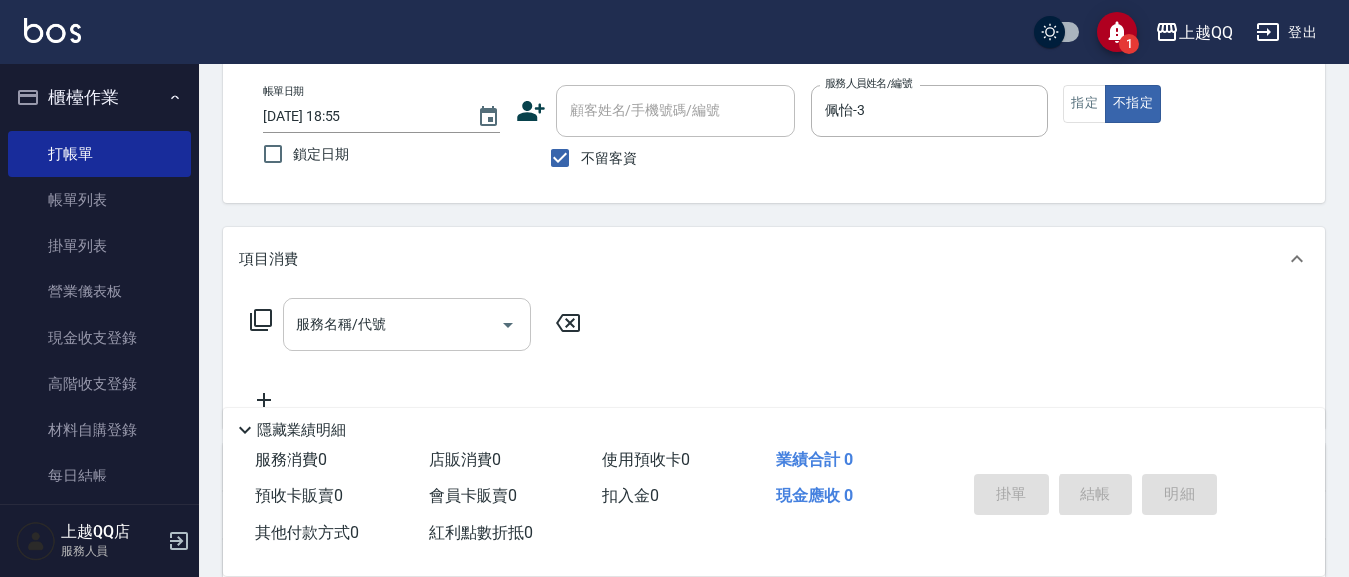
click at [469, 336] on input "服務名稱/代號" at bounding box center [392, 324] width 201 height 35
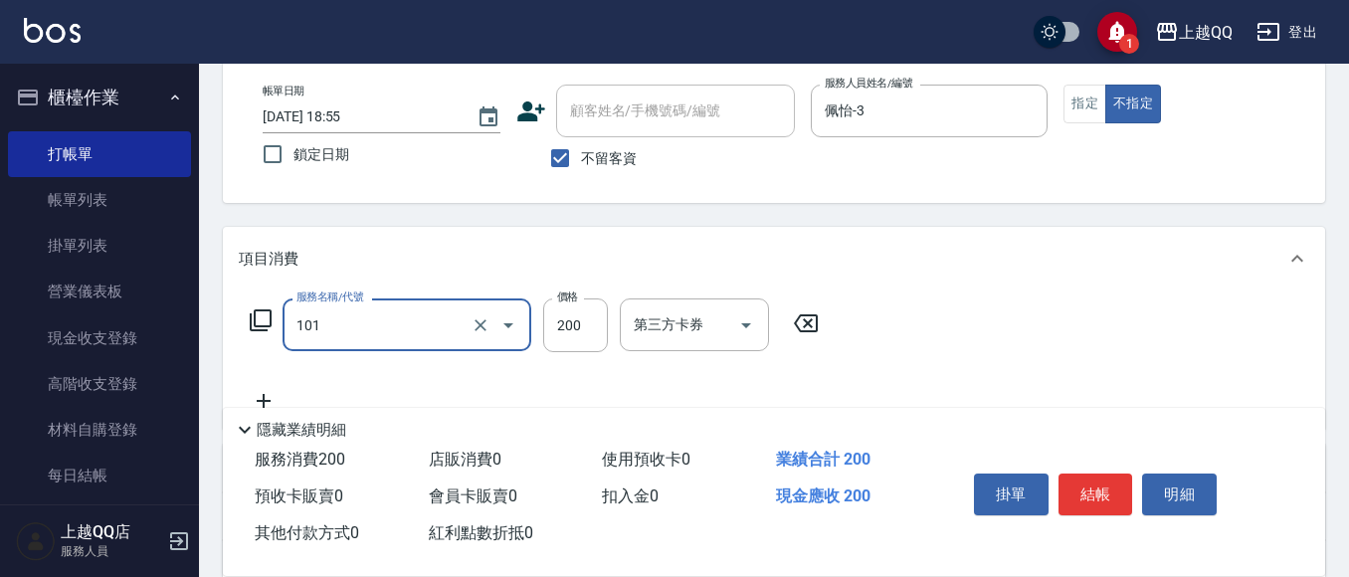
type input "洗髮(101)"
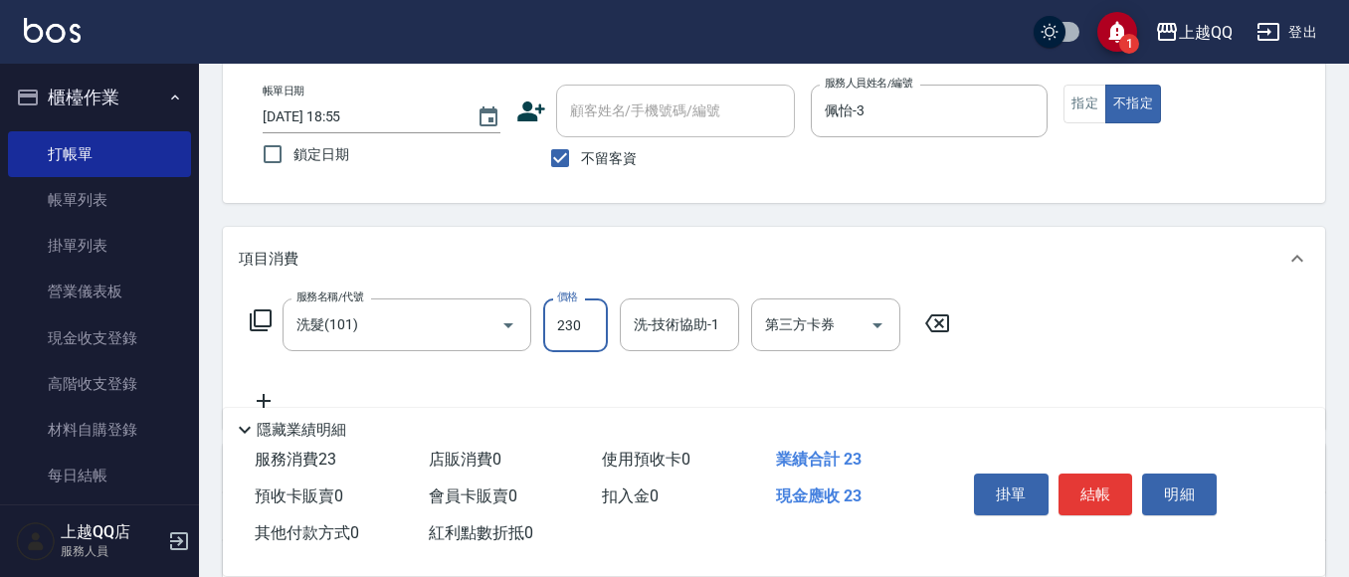
type input "230"
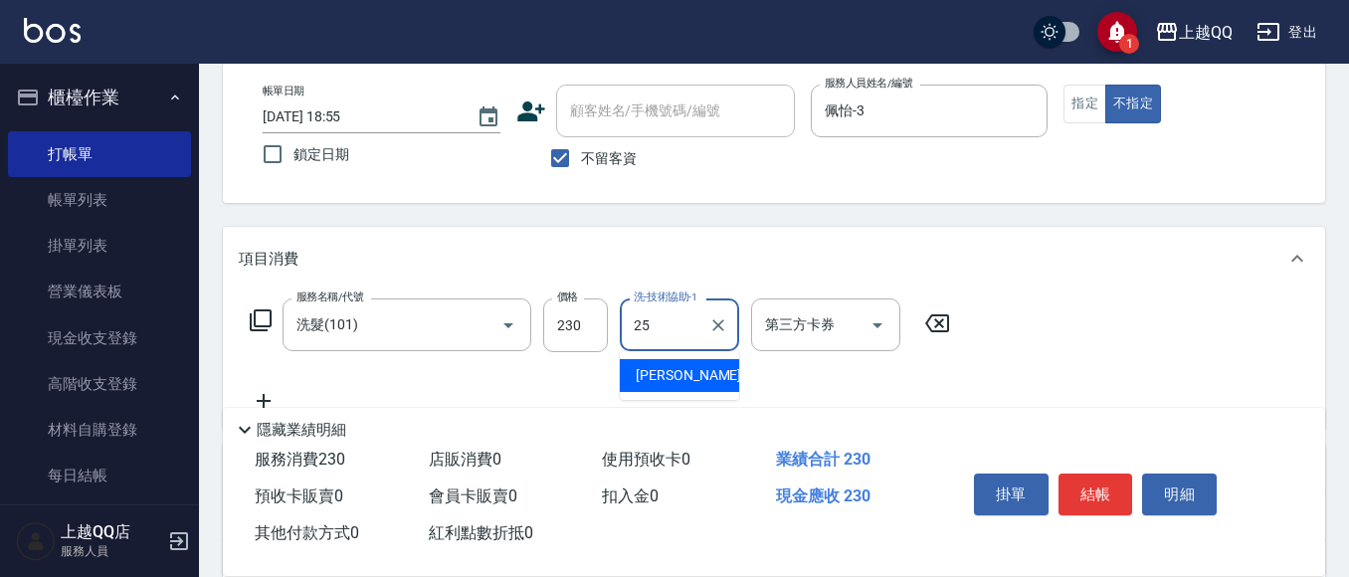
type input "[PERSON_NAME]-25"
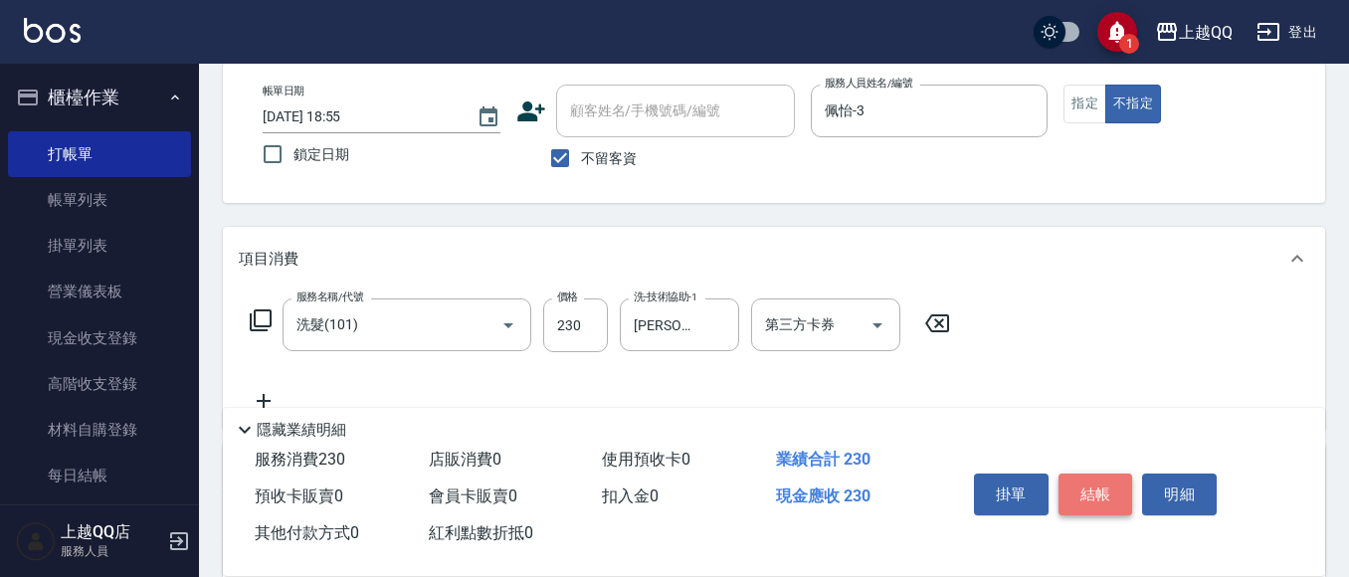
click at [1090, 501] on button "結帳" at bounding box center [1096, 495] width 75 height 42
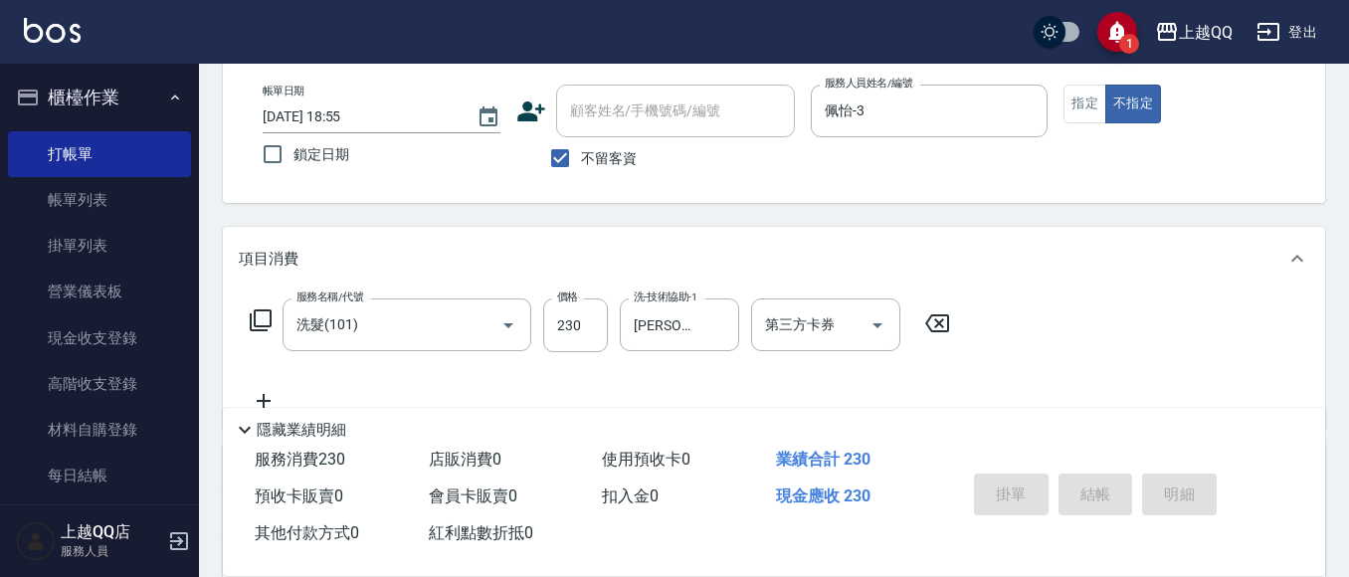
type input "[DATE] 18:56"
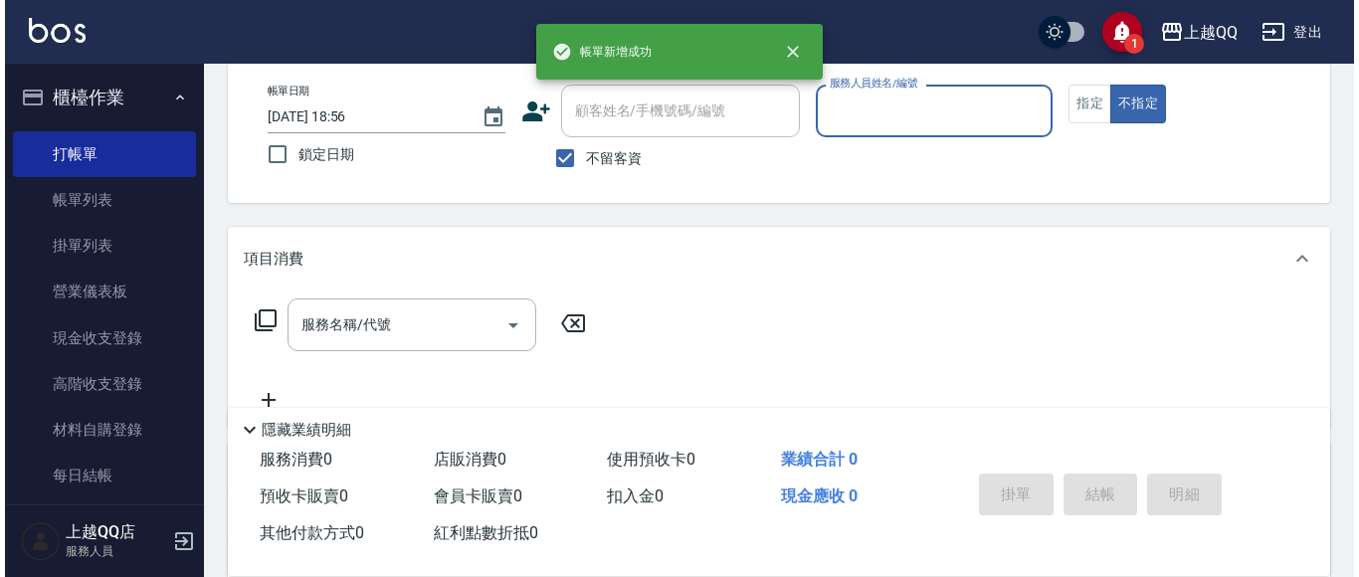
scroll to position [0, 0]
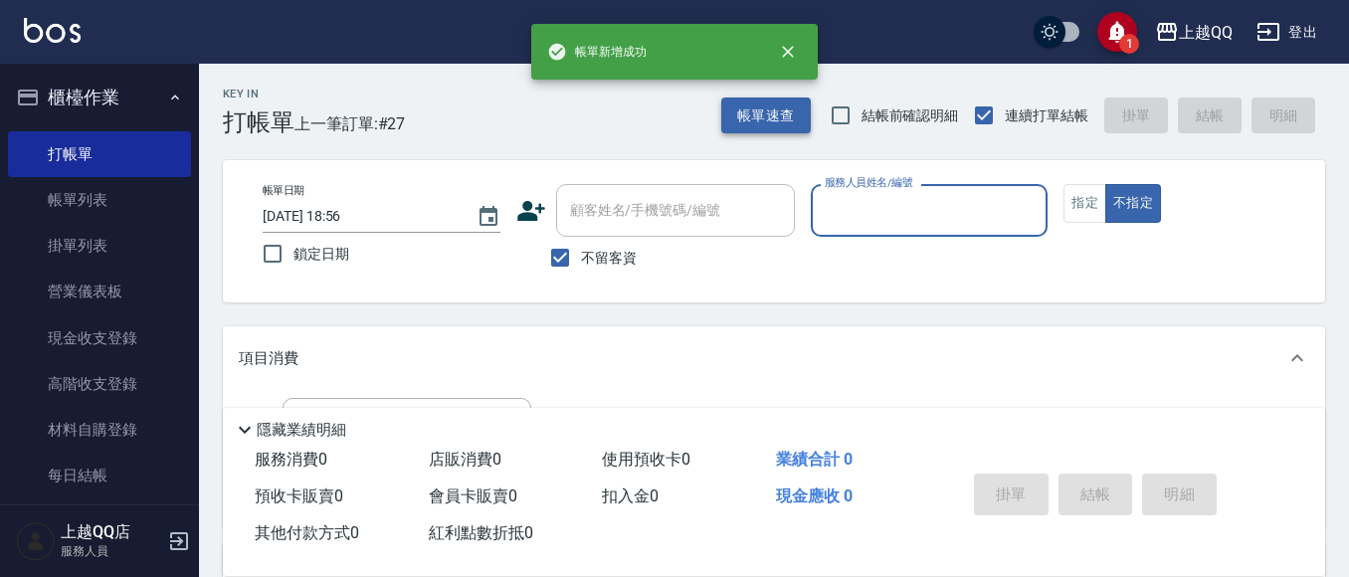
click at [751, 107] on button "帳單速查" at bounding box center [766, 116] width 90 height 37
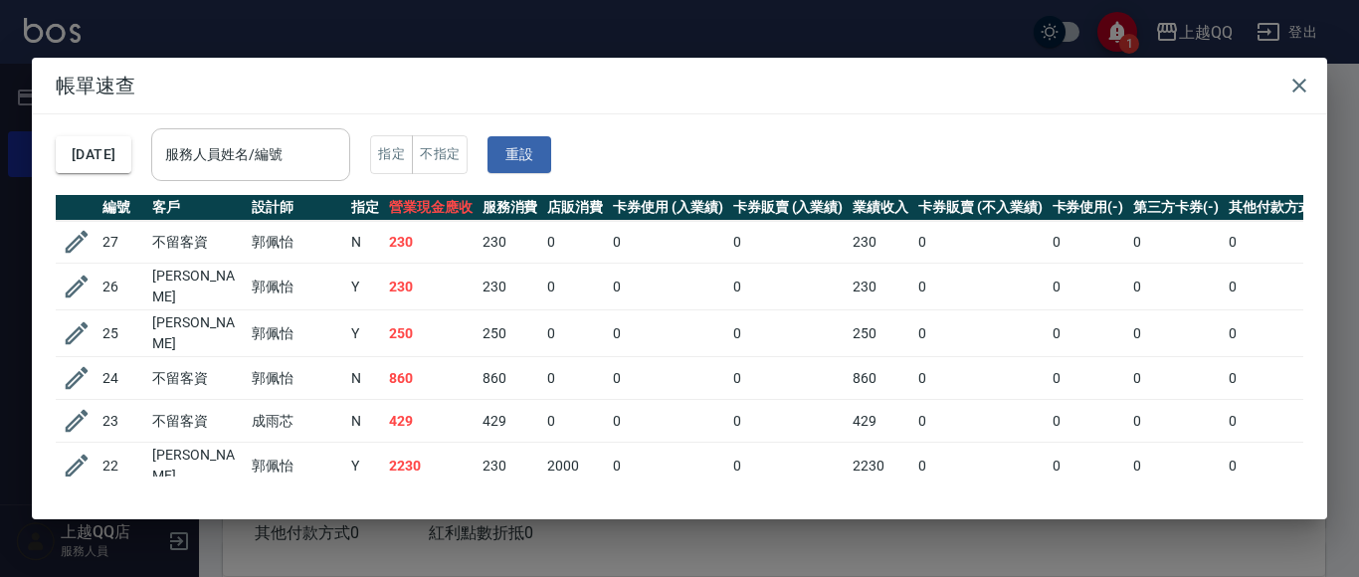
click at [287, 141] on div "服務人員姓名/編號 服務人員姓名/編號" at bounding box center [250, 154] width 199 height 53
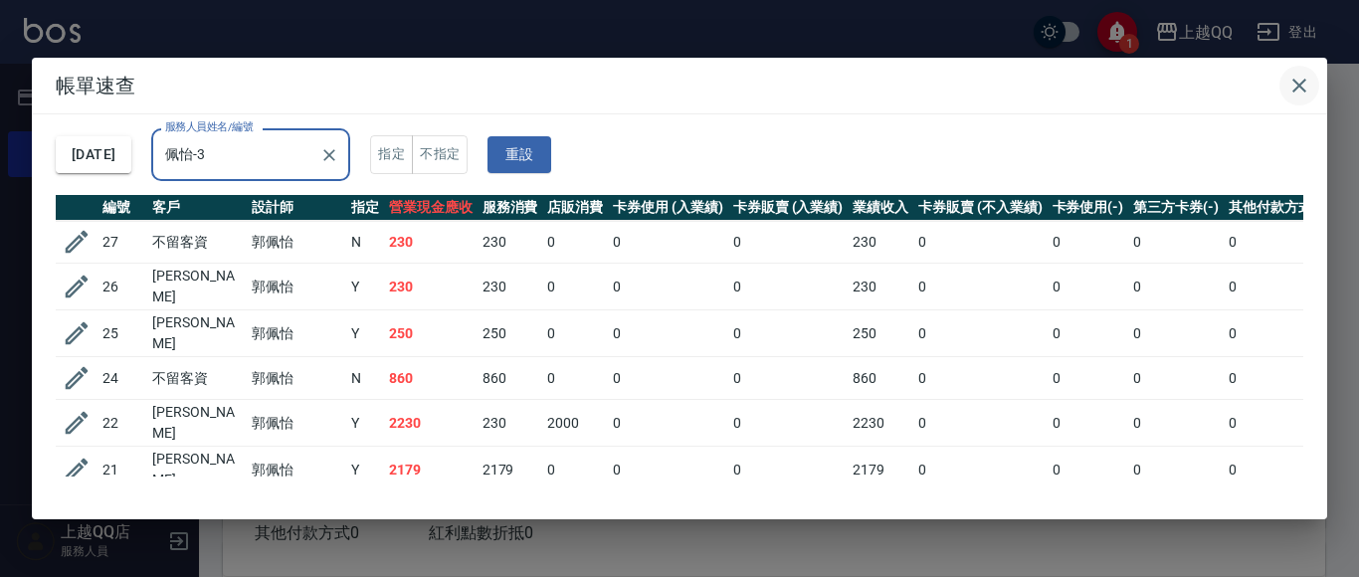
type input "佩怡-3"
click at [1319, 86] on button "button" at bounding box center [1300, 86] width 40 height 40
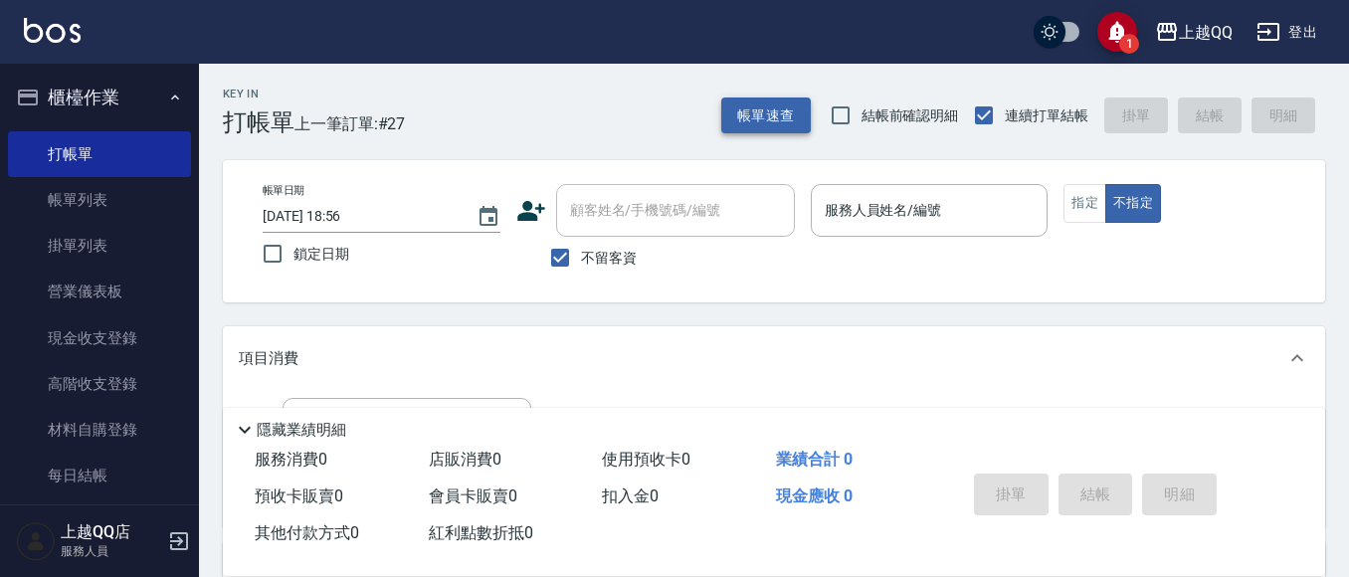
click at [754, 131] on button "帳單速查" at bounding box center [766, 116] width 90 height 37
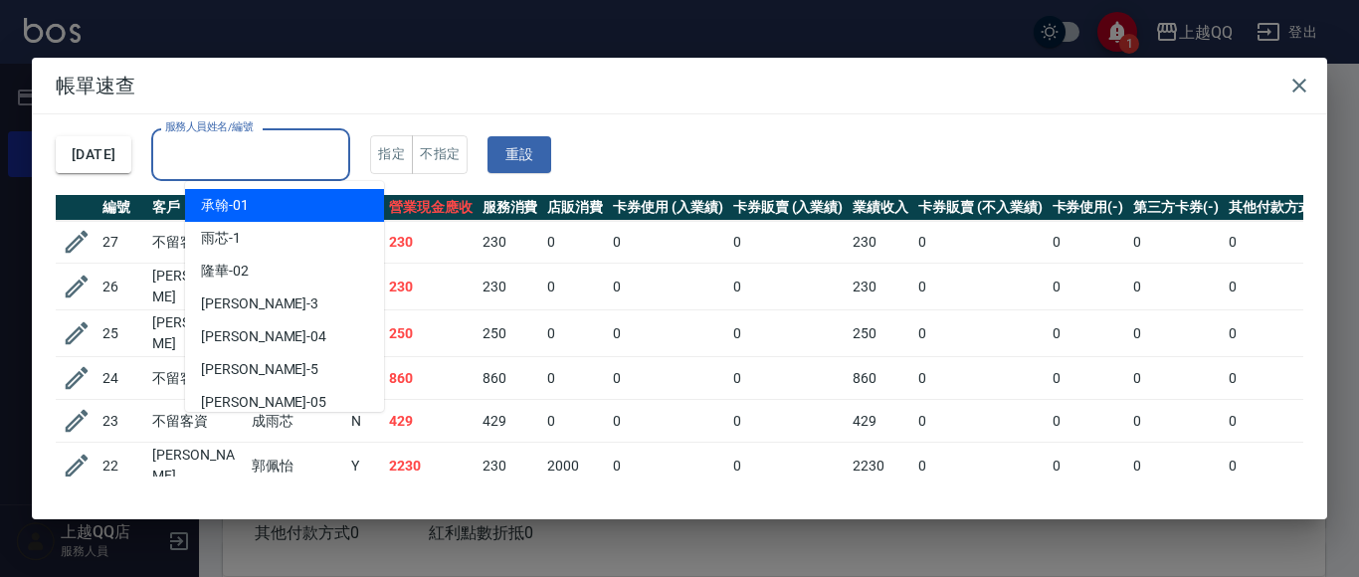
click at [275, 140] on div "服務人員姓名/編號 服務人員姓名/編號" at bounding box center [250, 154] width 199 height 53
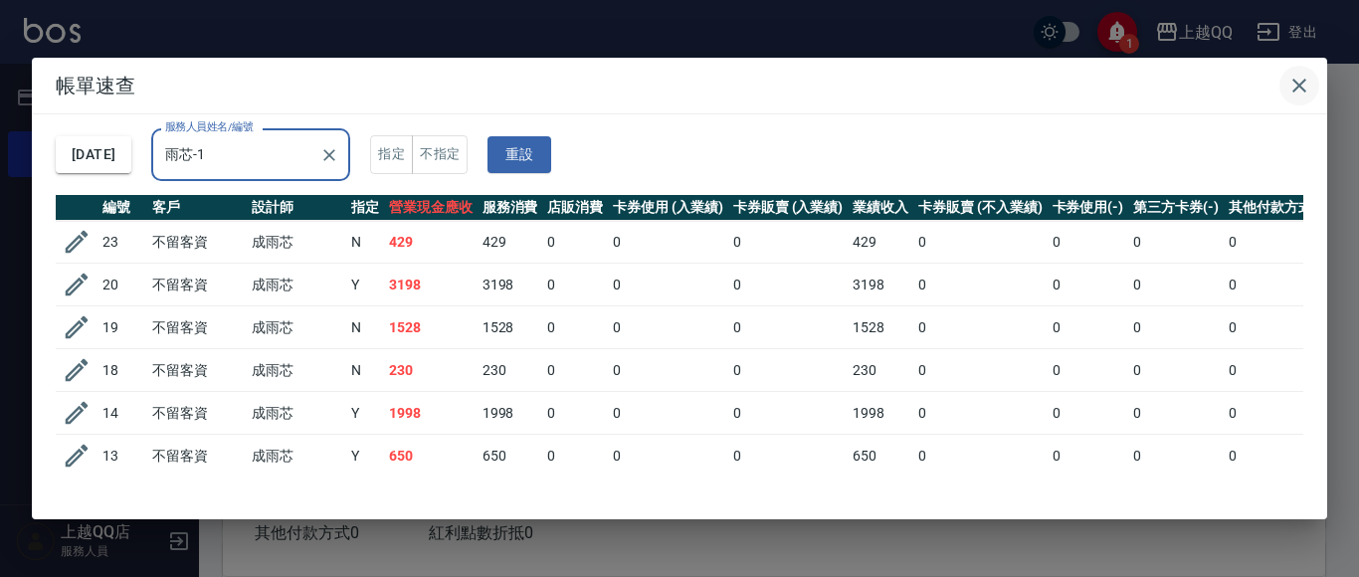
type input "雨芯-1"
click at [1300, 82] on icon "button" at bounding box center [1300, 86] width 24 height 24
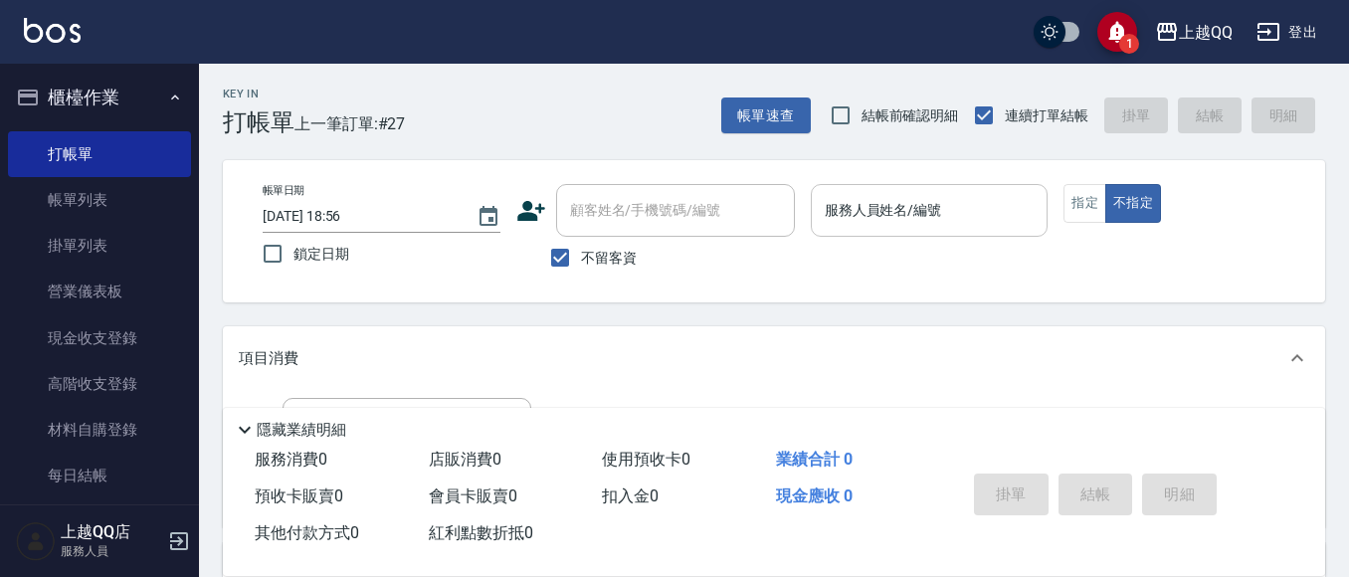
click at [942, 188] on div "服務人員姓名/編號" at bounding box center [930, 210] width 238 height 53
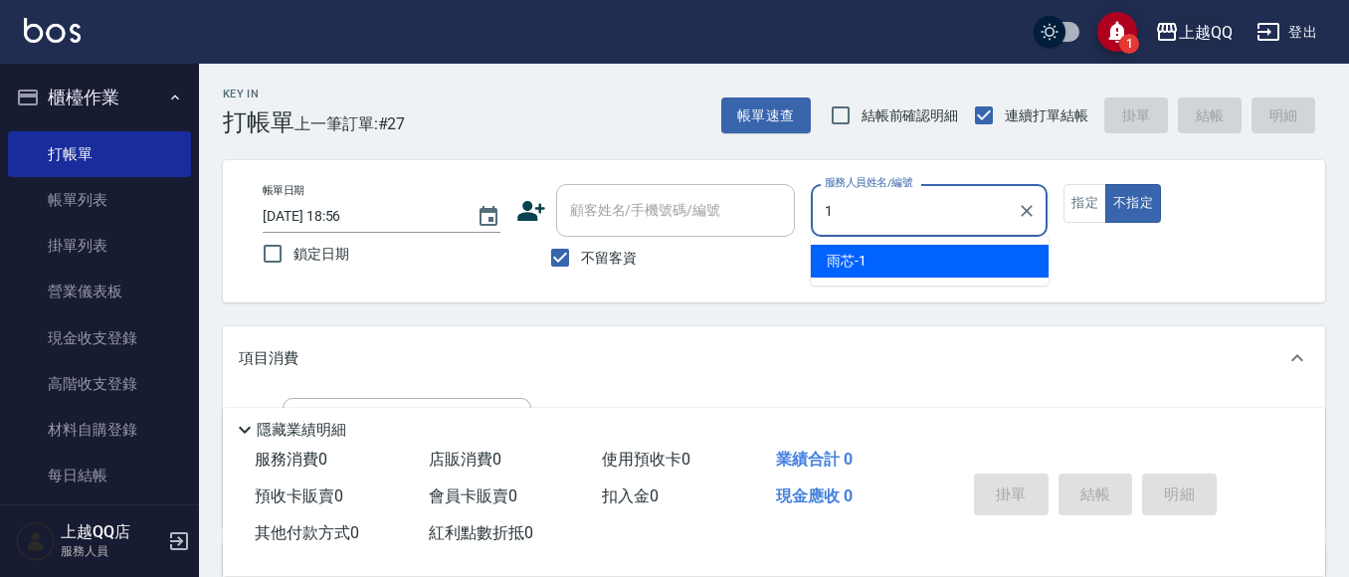
type input "雨芯-1"
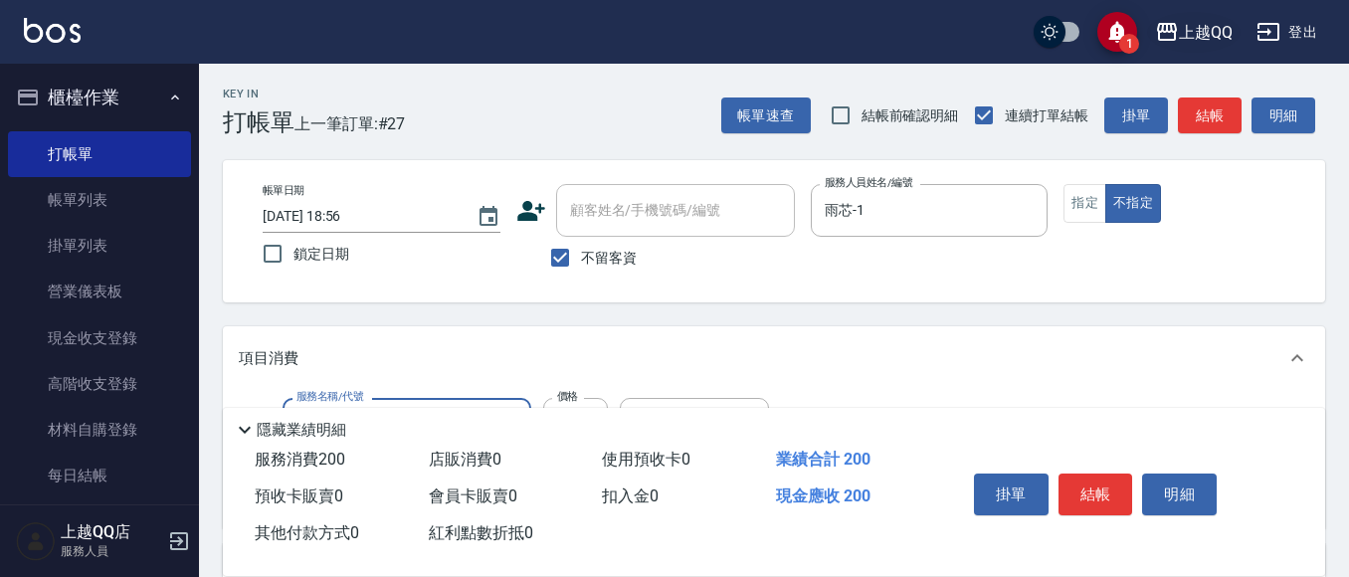
type input "洗髮(101)"
type input "250"
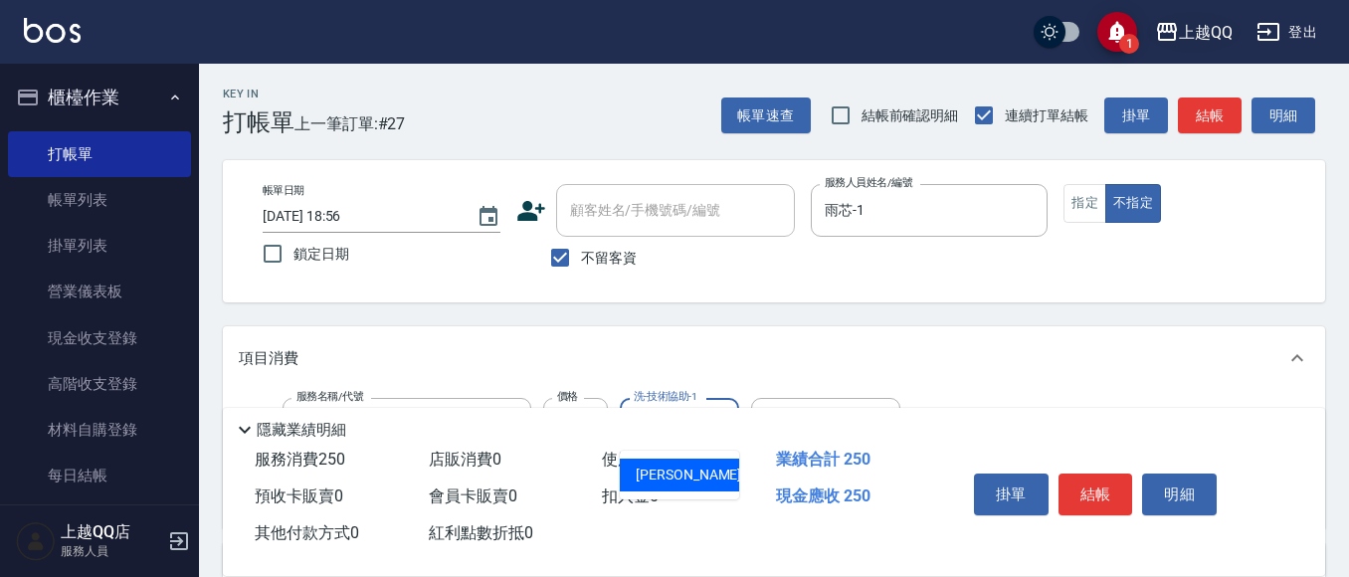
type input "[PERSON_NAME]-26"
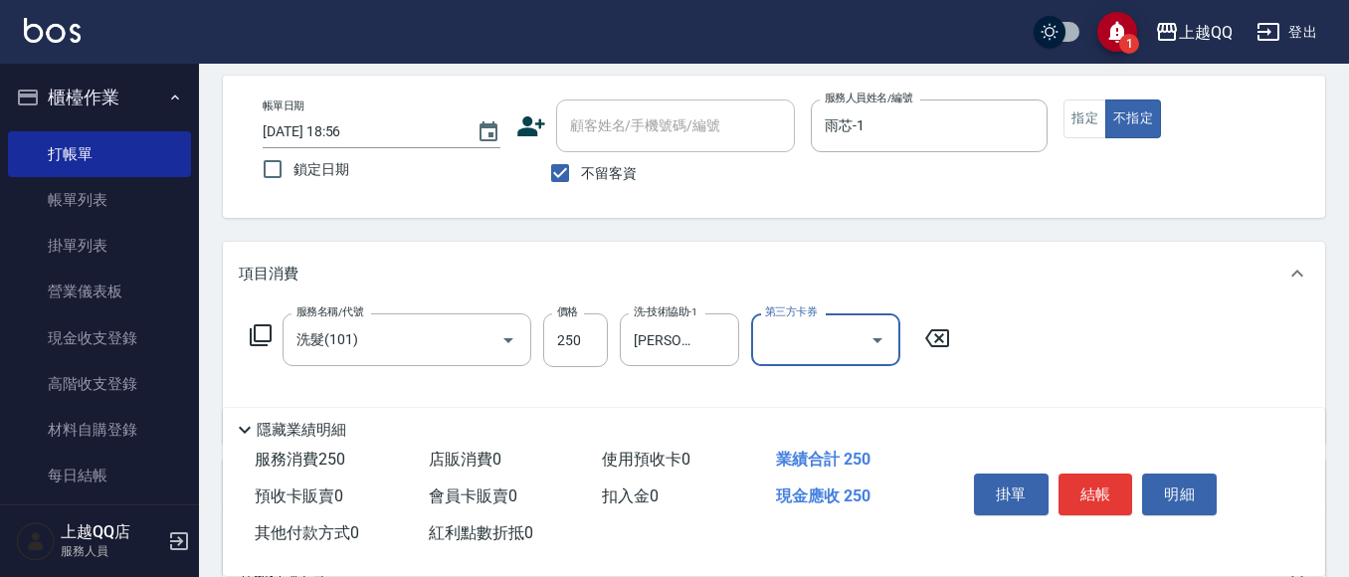
scroll to position [199, 0]
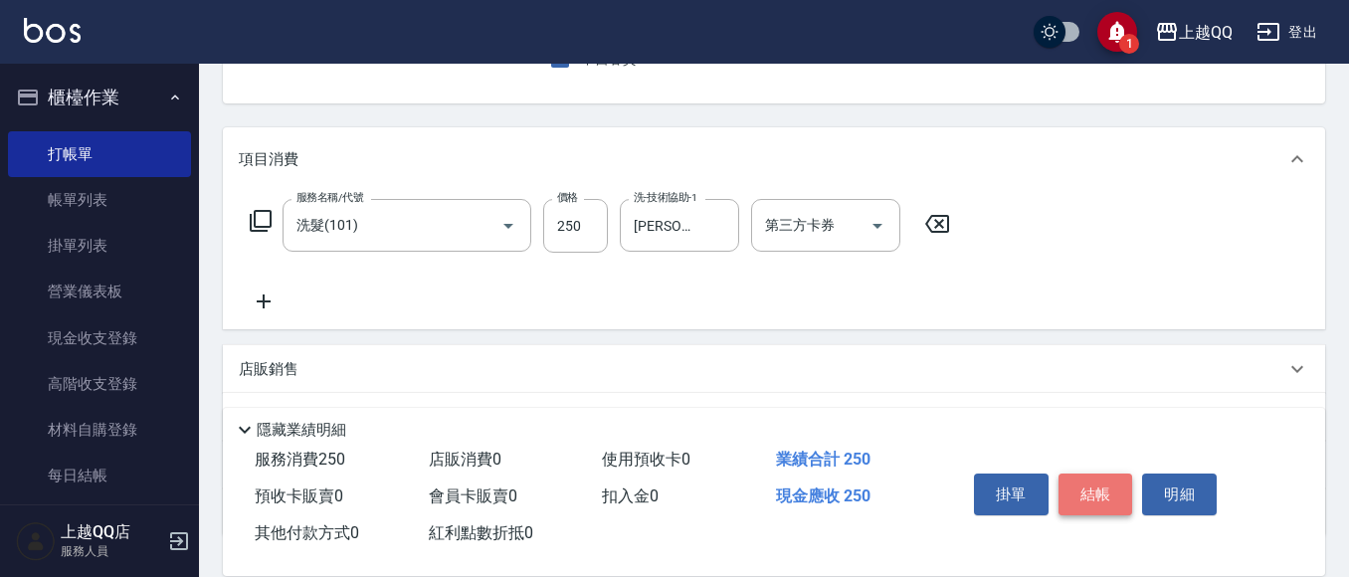
click at [1085, 476] on button "結帳" at bounding box center [1096, 495] width 75 height 42
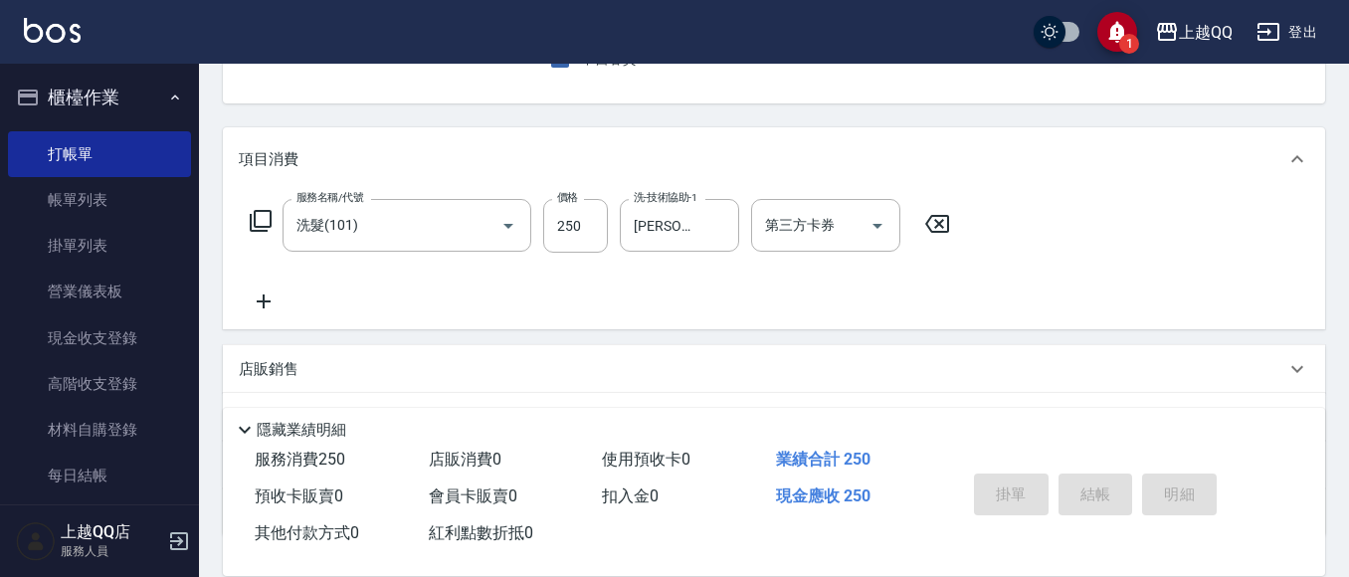
type input "[DATE] 19:02"
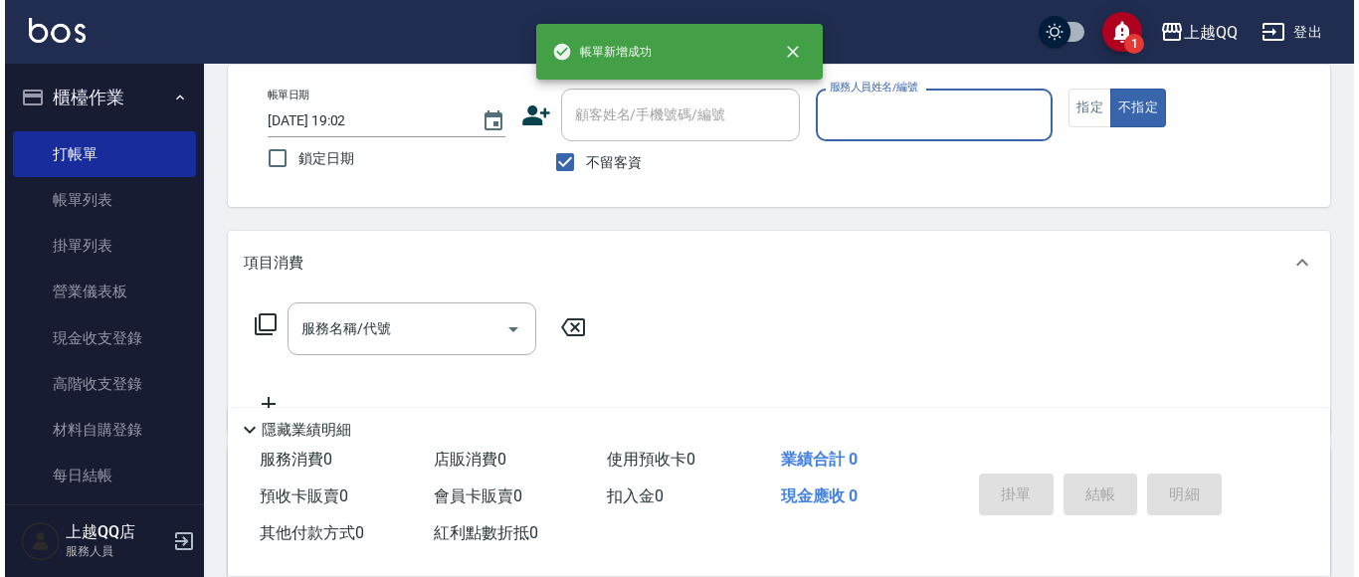
scroll to position [0, 0]
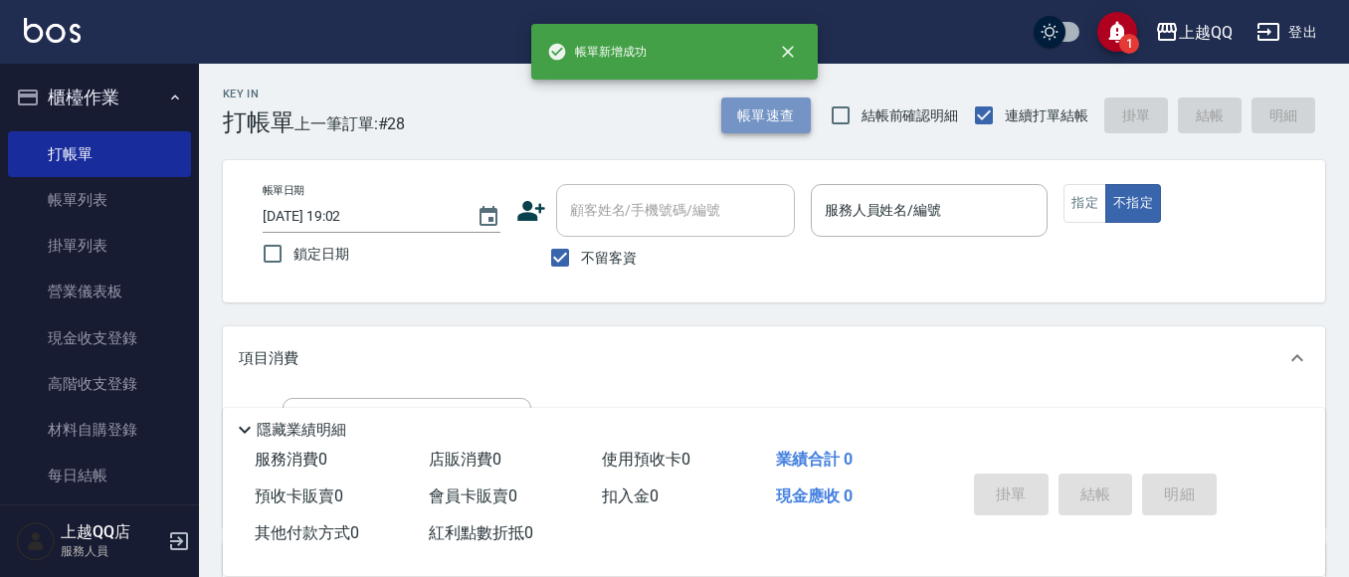
click at [743, 125] on button "帳單速查" at bounding box center [766, 116] width 90 height 37
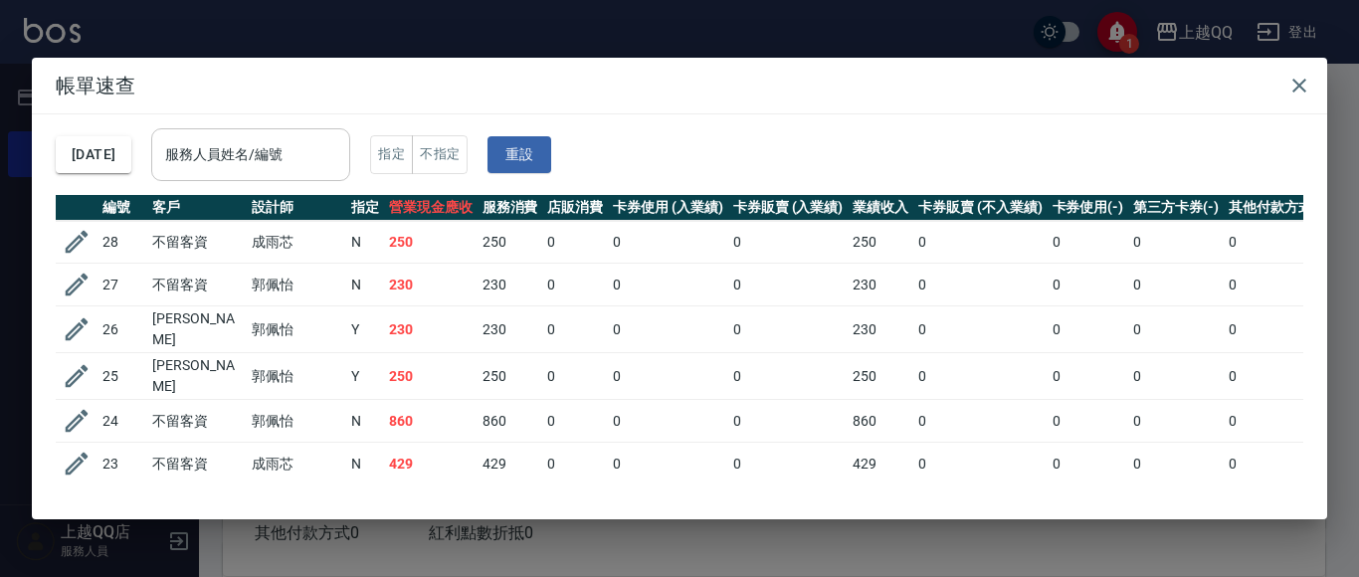
click at [341, 170] on input "服務人員姓名/編號" at bounding box center [250, 154] width 181 height 35
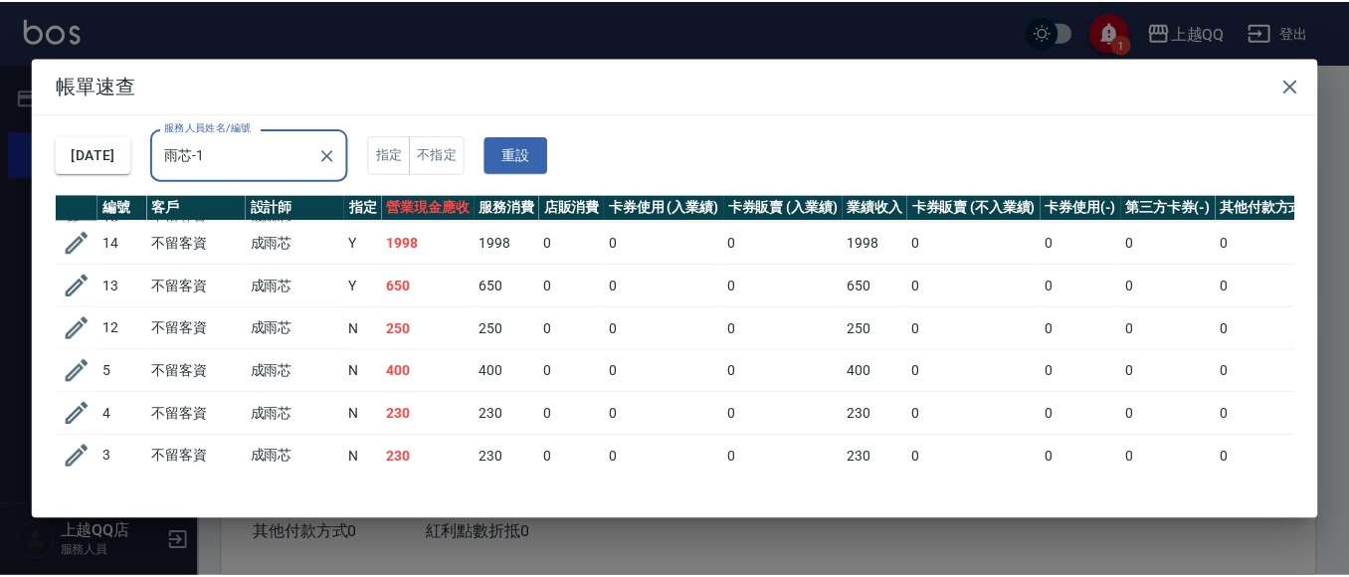
scroll to position [258, 0]
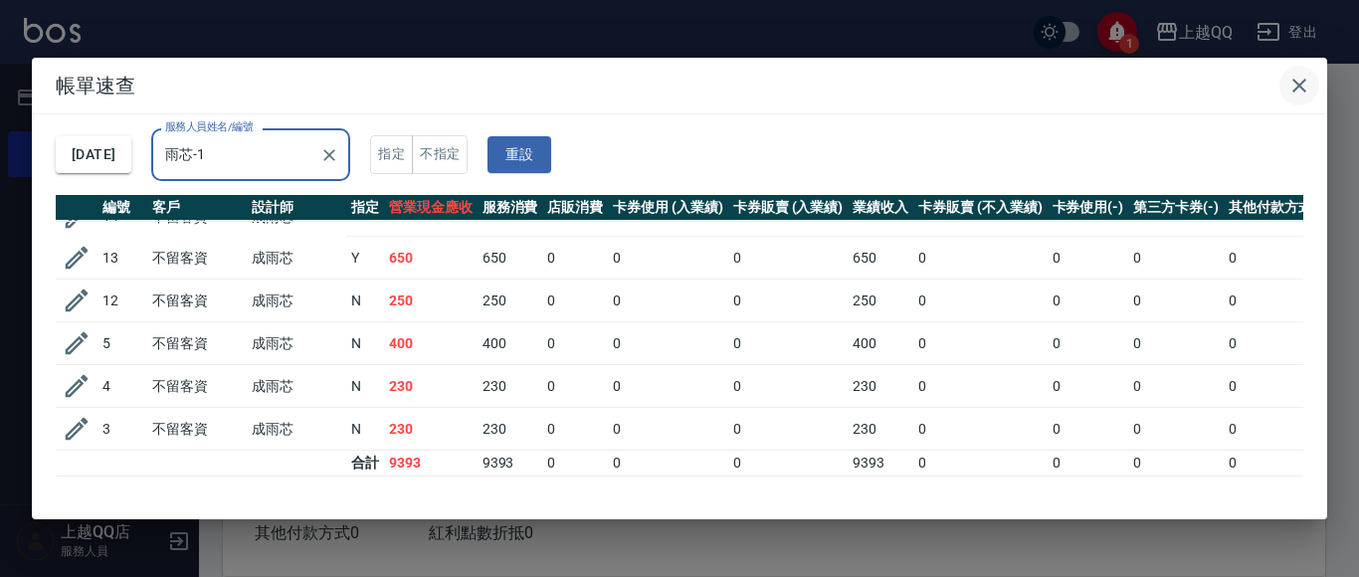
type input "雨芯-1"
click at [1309, 86] on icon "button" at bounding box center [1300, 86] width 24 height 24
